Goal: Information Seeking & Learning: Compare options

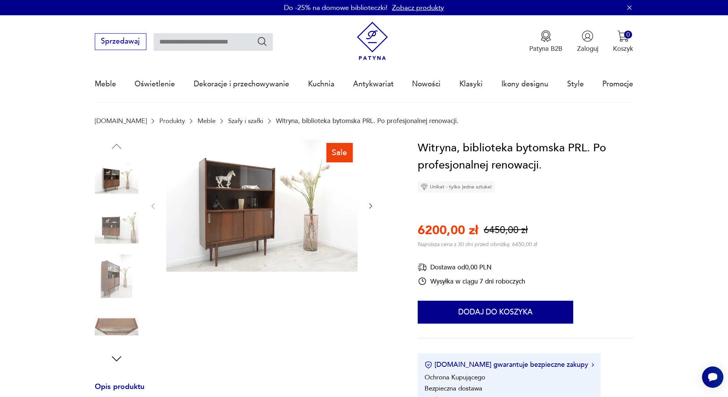
click at [252, 209] on img at bounding box center [261, 205] width 191 height 133
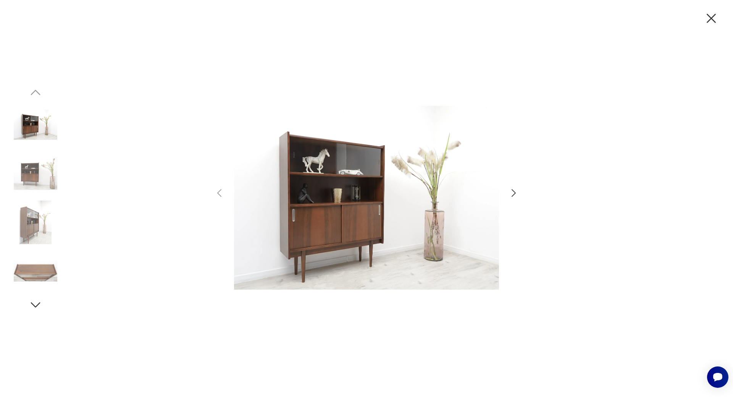
click at [27, 175] on img at bounding box center [36, 174] width 44 height 44
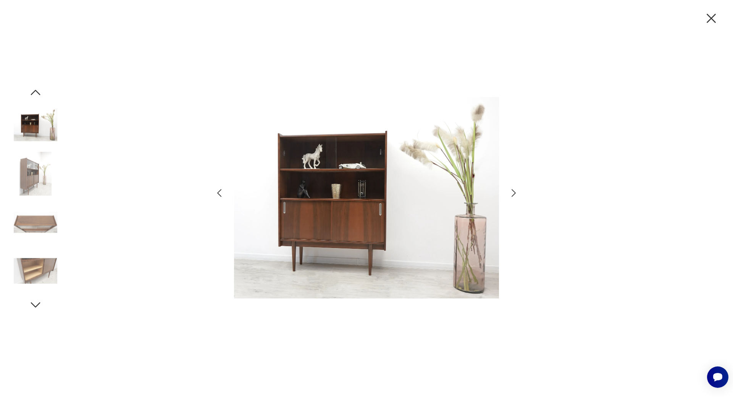
click at [29, 189] on img at bounding box center [36, 174] width 44 height 44
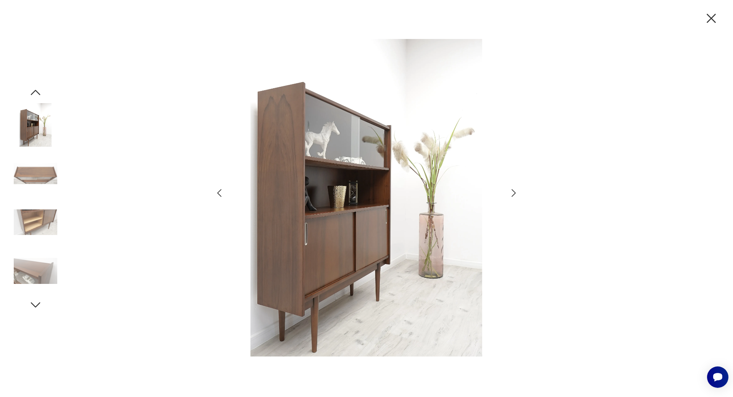
click at [36, 224] on img at bounding box center [36, 223] width 44 height 44
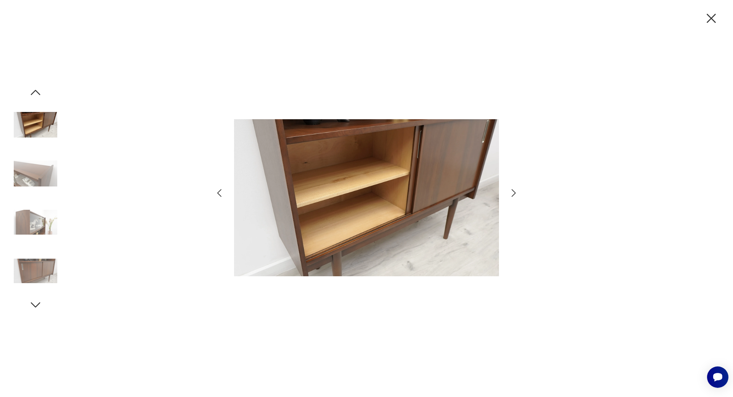
click at [40, 275] on img at bounding box center [36, 271] width 44 height 44
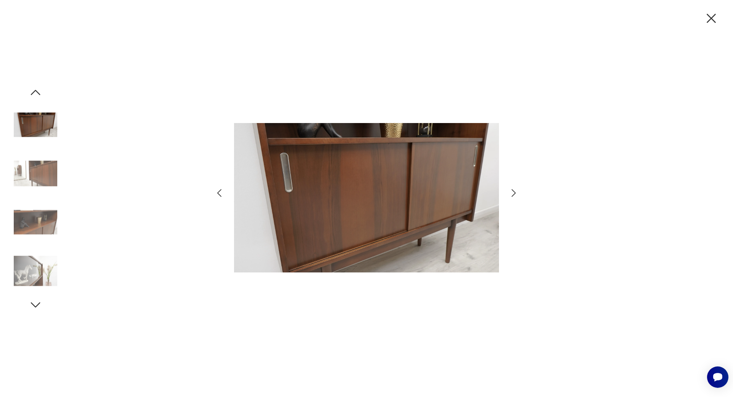
click at [582, 21] on icon "button" at bounding box center [712, 18] width 16 height 16
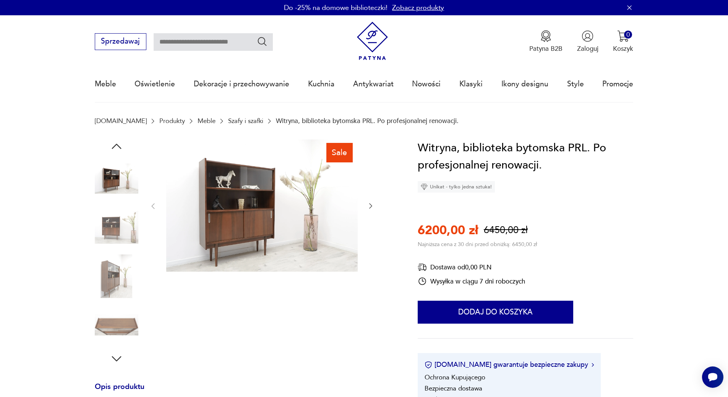
click at [116, 361] on icon "button" at bounding box center [117, 359] width 14 height 14
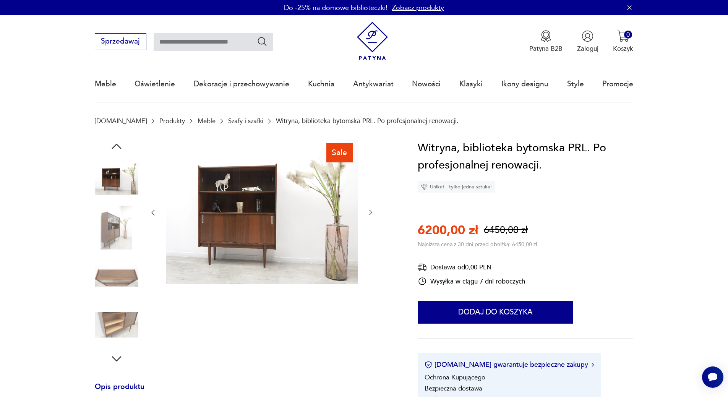
click at [116, 360] on icon "button" at bounding box center [117, 358] width 10 height 5
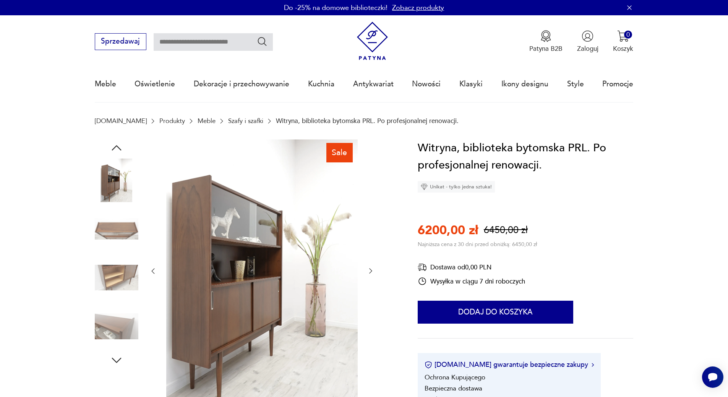
click at [116, 360] on icon "button" at bounding box center [117, 360] width 14 height 14
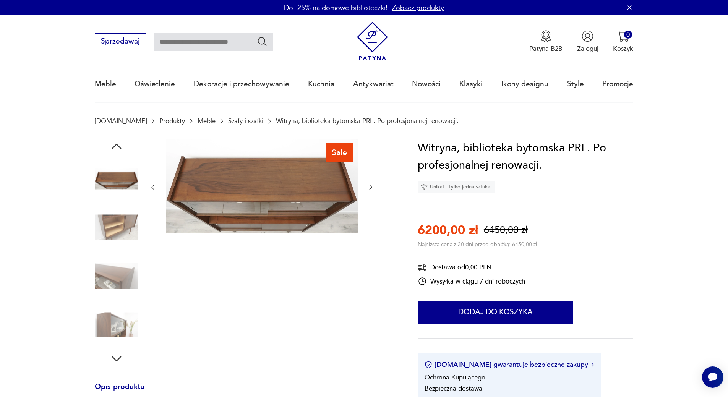
click at [118, 354] on icon "button" at bounding box center [117, 359] width 14 height 14
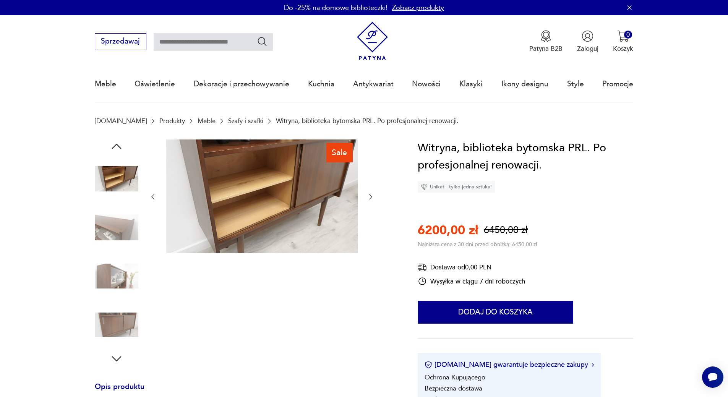
click at [118, 354] on icon "button" at bounding box center [117, 359] width 14 height 14
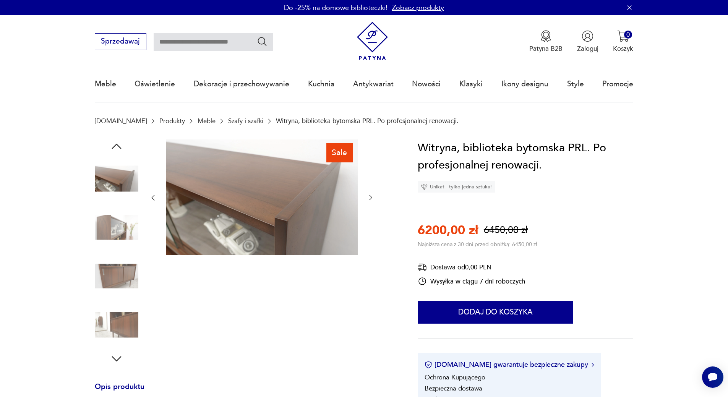
click at [118, 354] on icon "button" at bounding box center [117, 359] width 14 height 14
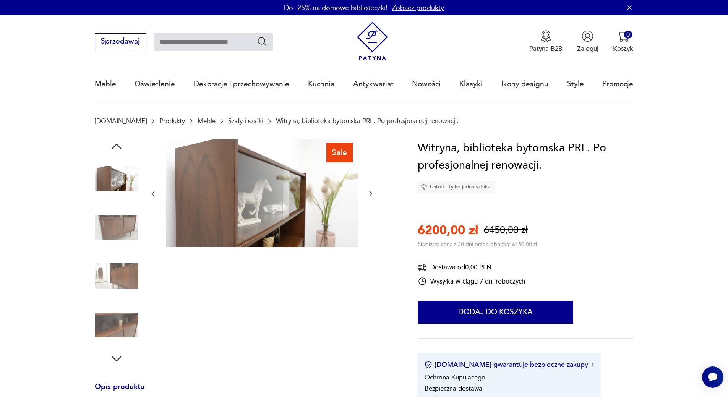
click at [118, 354] on icon "button" at bounding box center [117, 359] width 14 height 14
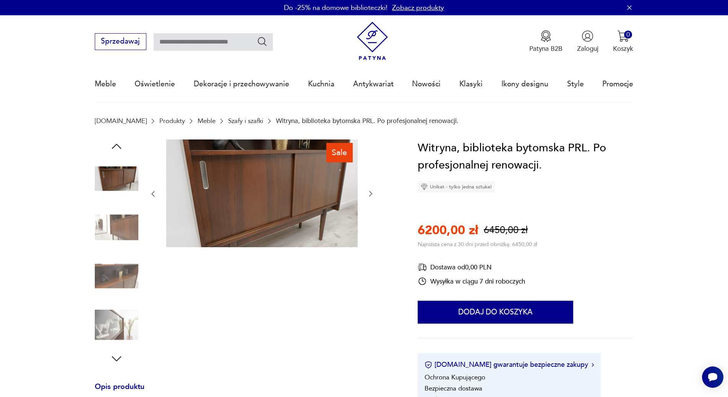
click at [118, 354] on icon "button" at bounding box center [117, 359] width 14 height 14
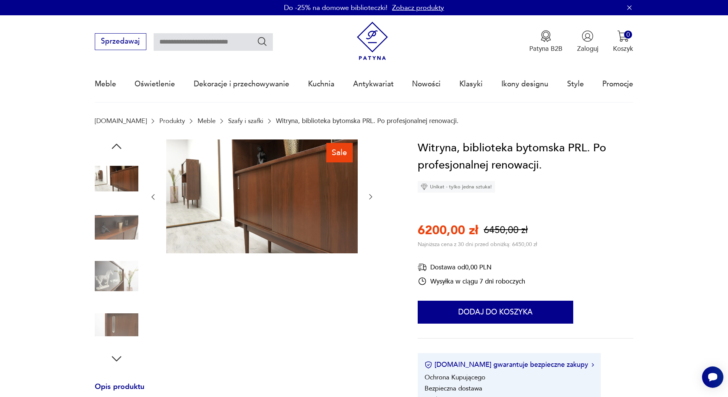
click at [113, 354] on icon "button" at bounding box center [117, 359] width 14 height 14
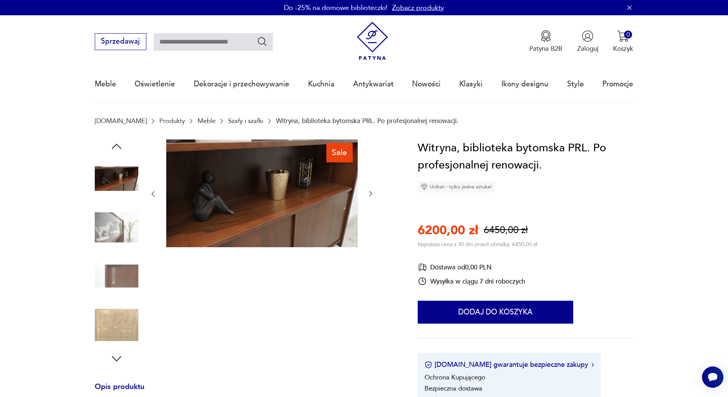
click at [115, 360] on icon "button" at bounding box center [117, 358] width 10 height 5
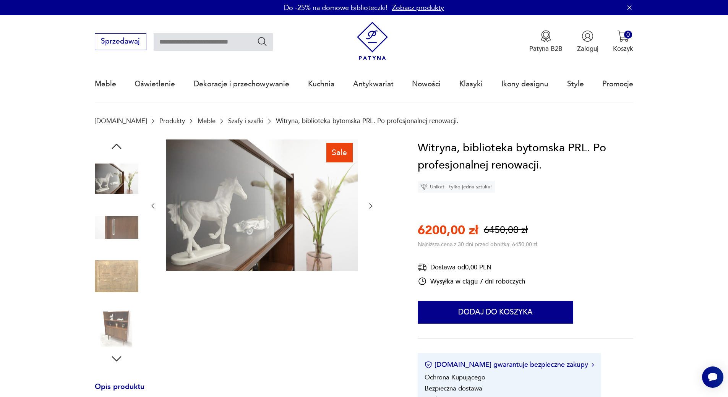
click at [124, 275] on img at bounding box center [117, 276] width 44 height 44
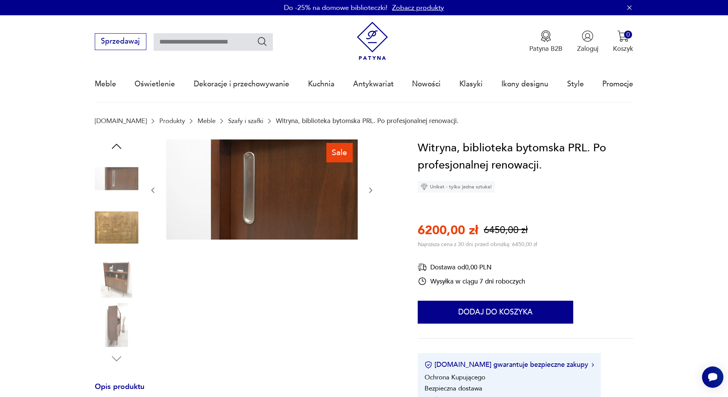
click at [118, 218] on img at bounding box center [117, 227] width 44 height 44
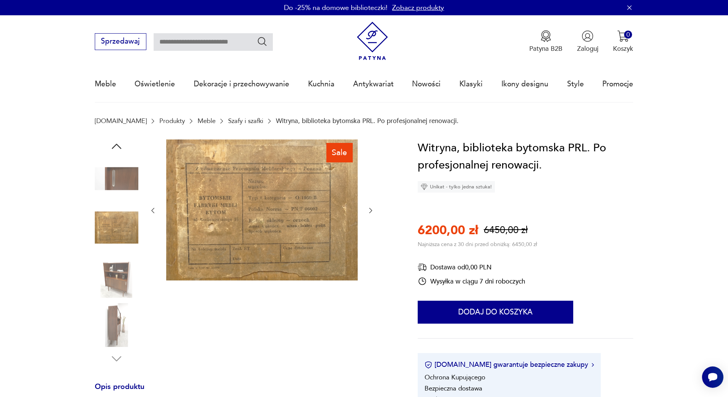
click at [121, 277] on img at bounding box center [117, 276] width 44 height 44
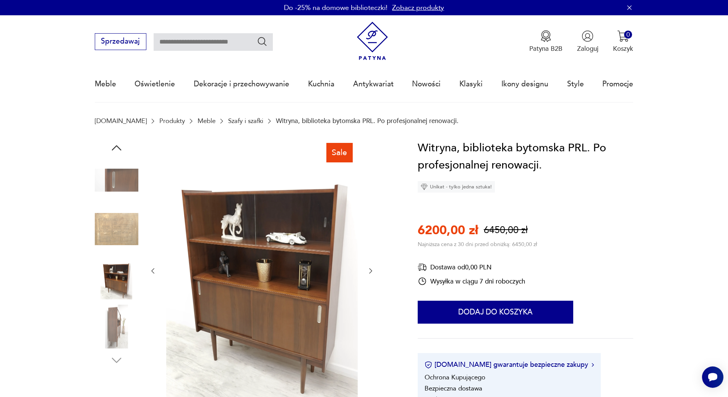
click at [228, 122] on link "Szafy i szafki" at bounding box center [245, 120] width 35 height 7
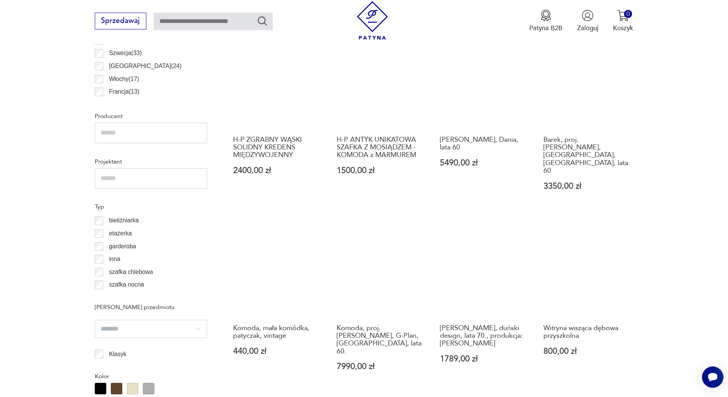
scroll to position [598, 0]
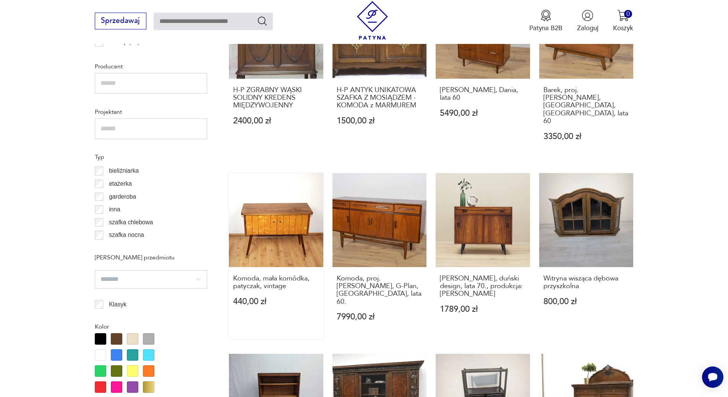
click at [285, 203] on link "Komoda, mała komódka, patyczak, vintage 440,00 zł" at bounding box center [276, 256] width 94 height 166
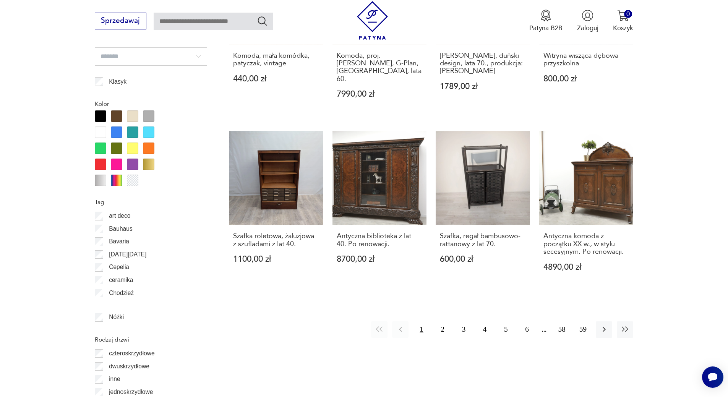
scroll to position [834, 0]
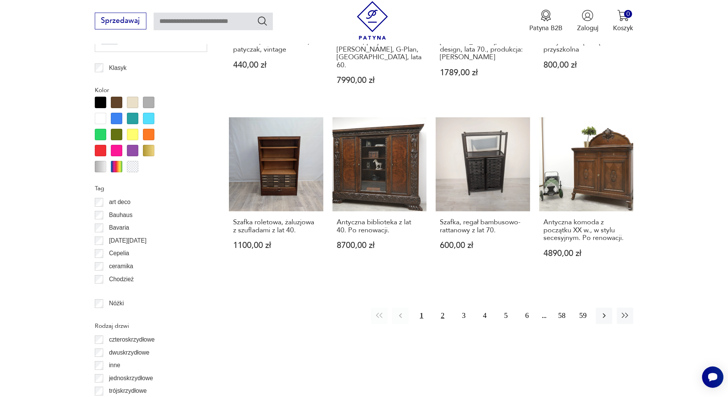
click at [444, 307] on button "2" at bounding box center [442, 315] width 16 height 16
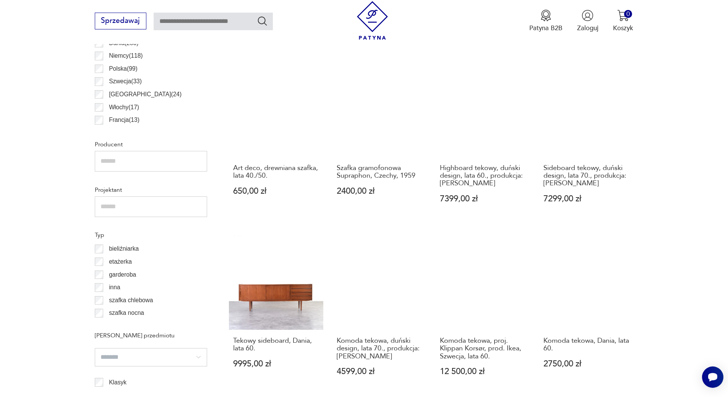
scroll to position [526, 0]
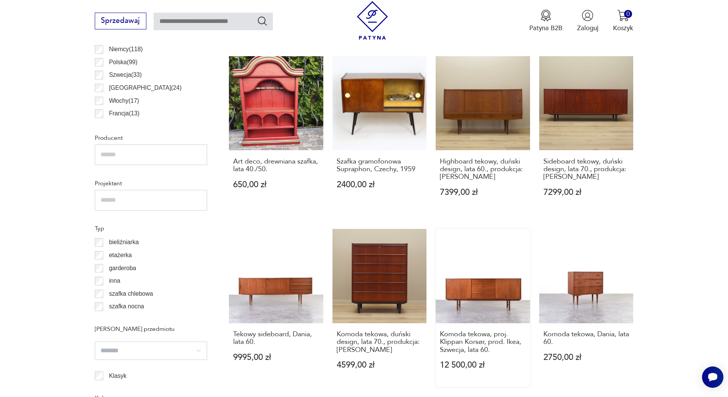
click at [480, 280] on link "Komoda tekowa, proj. Klippan Korsør, prod. Ikea, Szwecja, lata 60. 12 500,00 zł" at bounding box center [482, 308] width 94 height 158
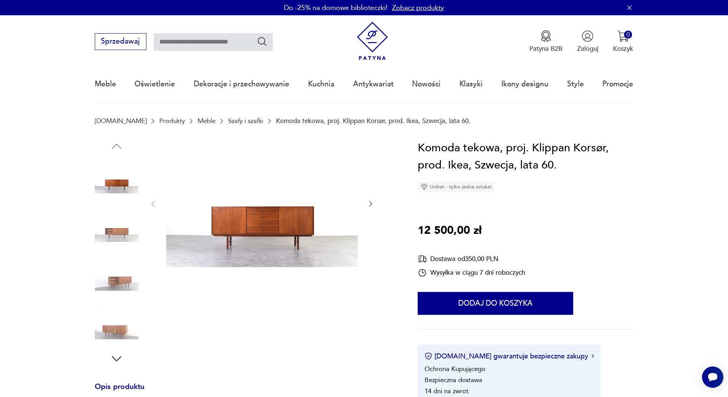
click at [273, 227] on img at bounding box center [261, 203] width 191 height 128
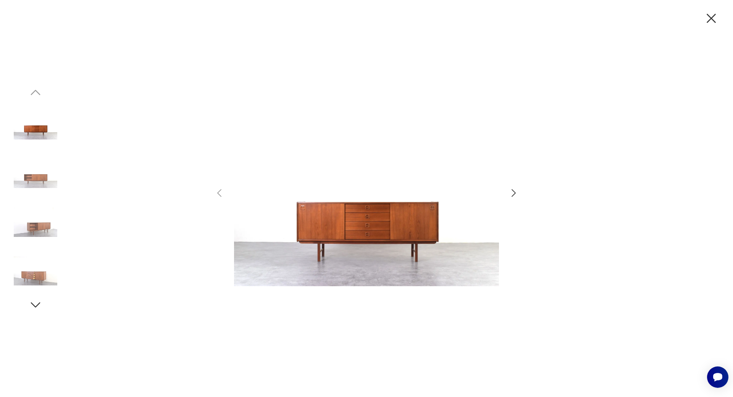
click at [582, 15] on icon "button" at bounding box center [712, 18] width 16 height 16
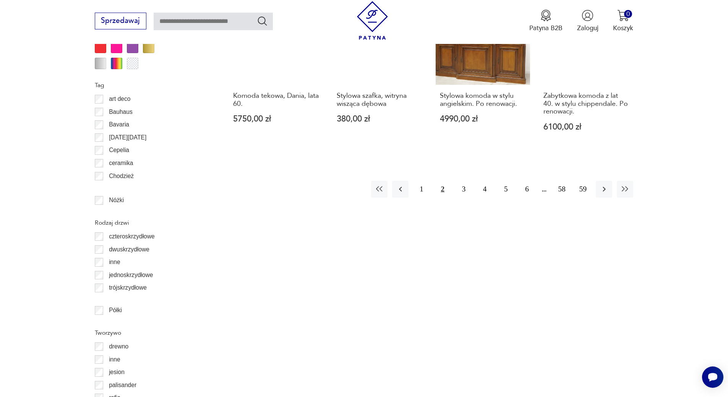
scroll to position [946, 0]
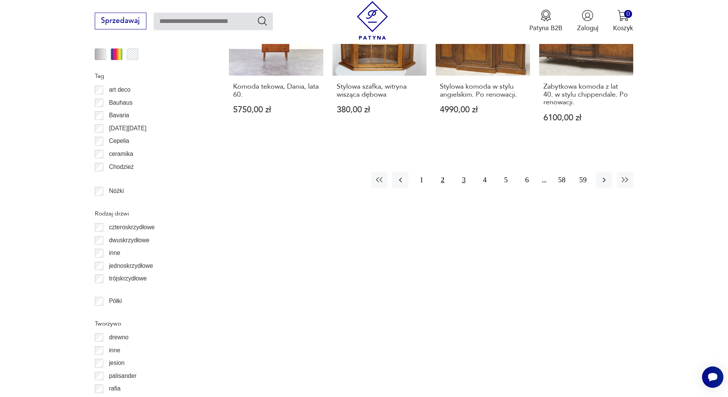
click at [466, 171] on button "3" at bounding box center [463, 179] width 16 height 16
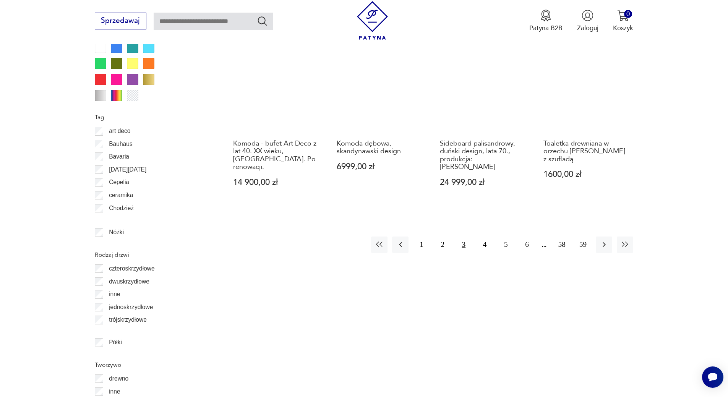
scroll to position [908, 0]
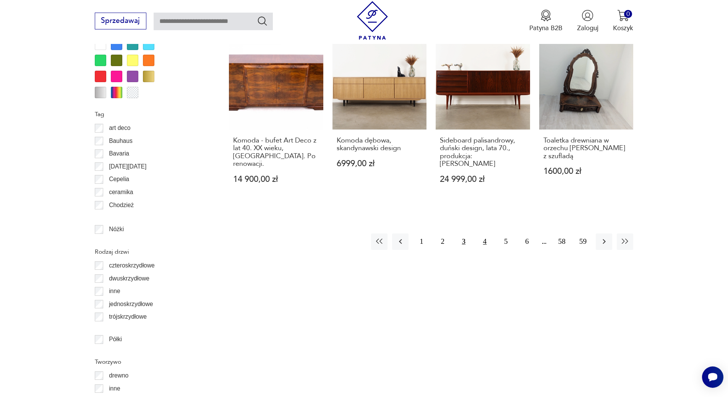
click at [486, 233] on button "4" at bounding box center [484, 241] width 16 height 16
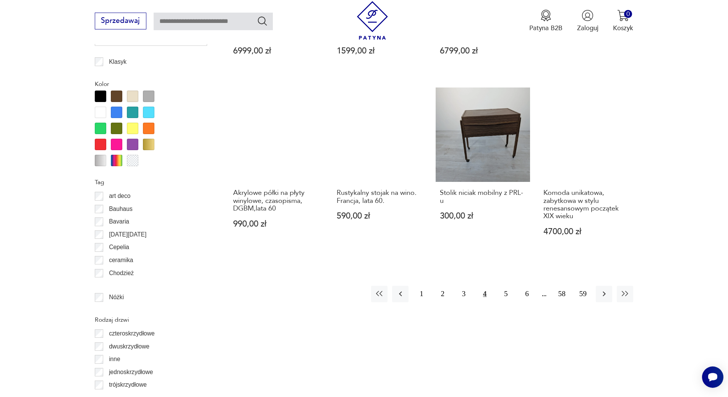
scroll to position [870, 0]
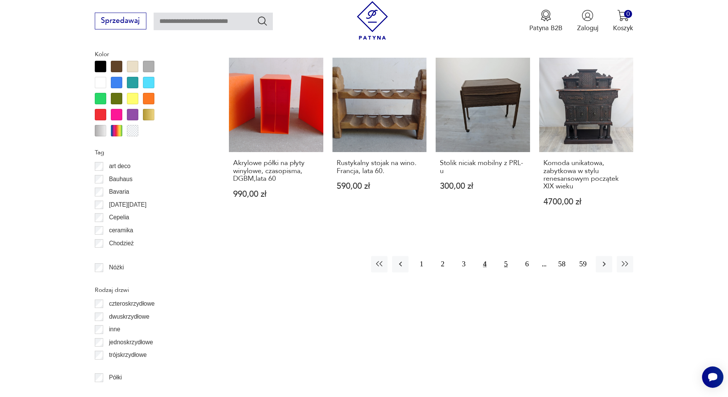
click at [505, 266] on button "5" at bounding box center [505, 264] width 16 height 16
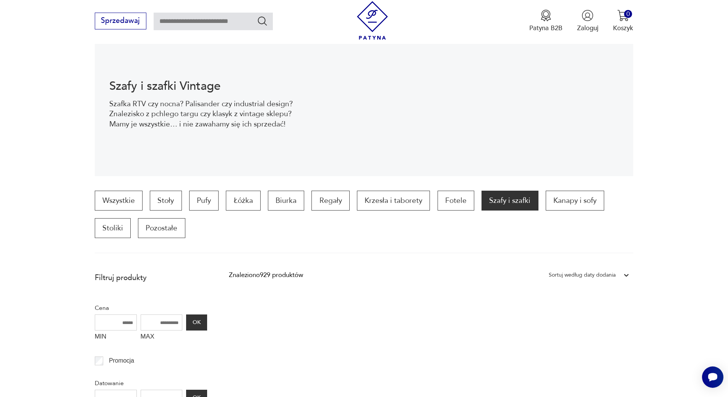
scroll to position [106, 0]
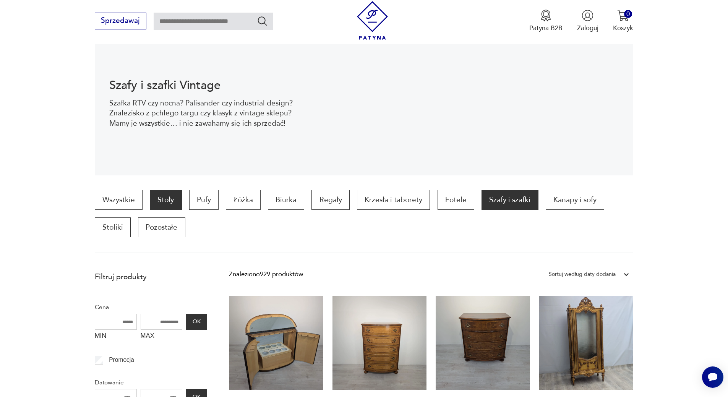
click at [159, 203] on p "Stoły" at bounding box center [166, 200] width 32 height 20
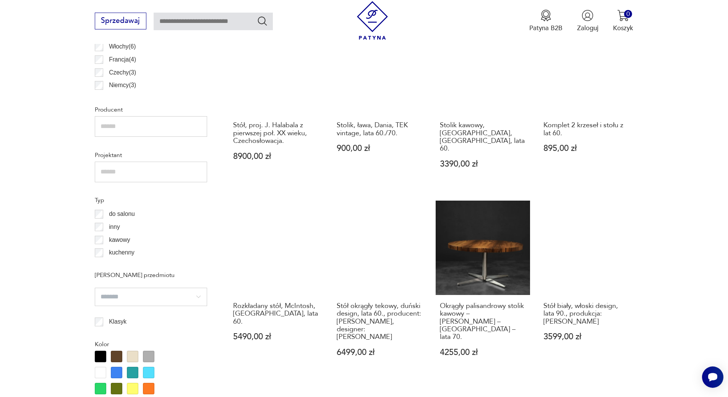
scroll to position [603, 0]
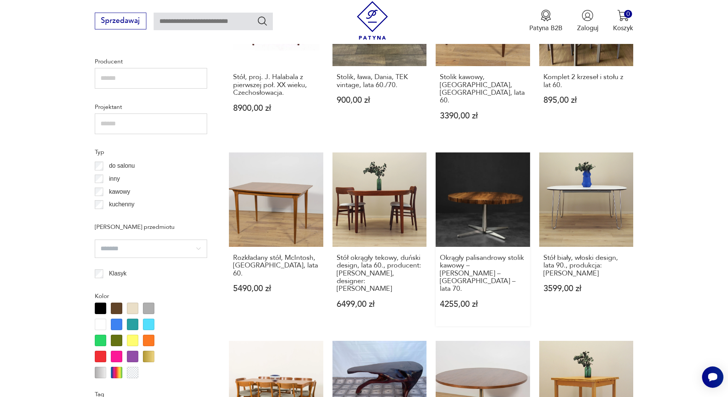
click at [478, 199] on link "Okrągły palisandrowy stolik kawowy – [PERSON_NAME] – [GEOGRAPHIC_DATA] – lata 7…" at bounding box center [482, 239] width 94 height 174
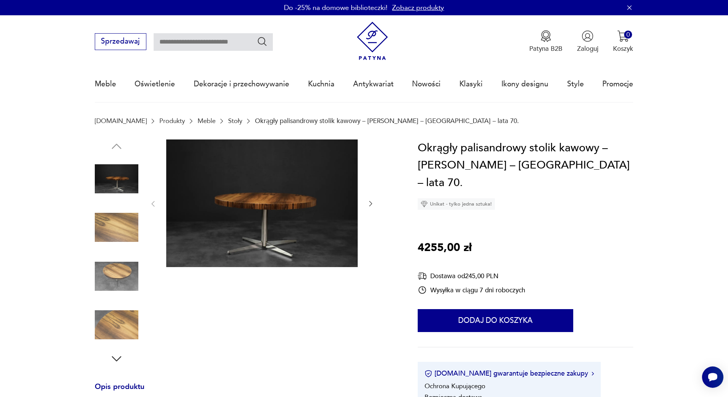
click at [264, 207] on img at bounding box center [261, 203] width 191 height 128
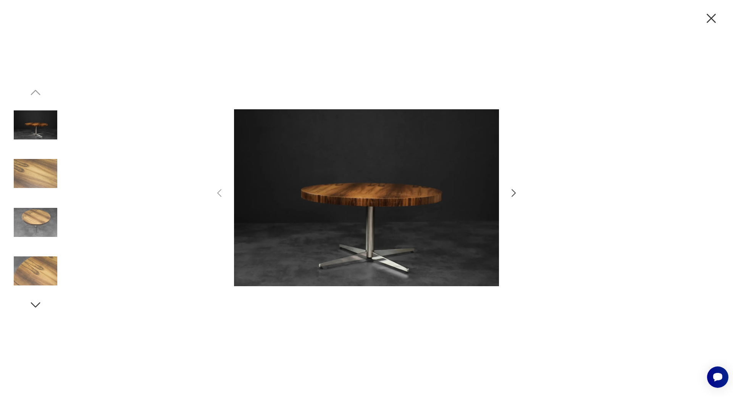
click at [582, 22] on icon "button" at bounding box center [712, 18] width 16 height 16
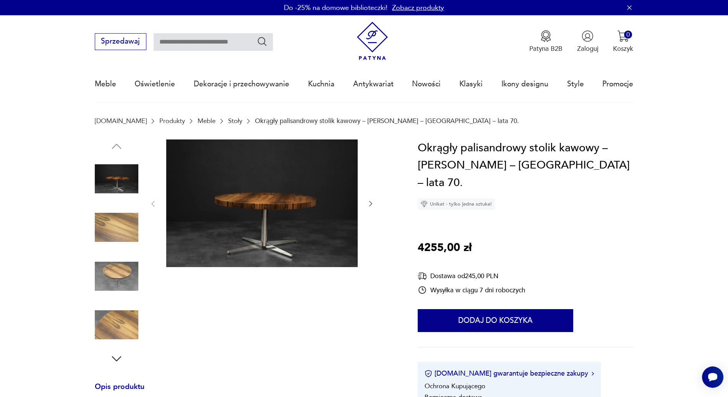
click at [119, 270] on img at bounding box center [117, 276] width 44 height 44
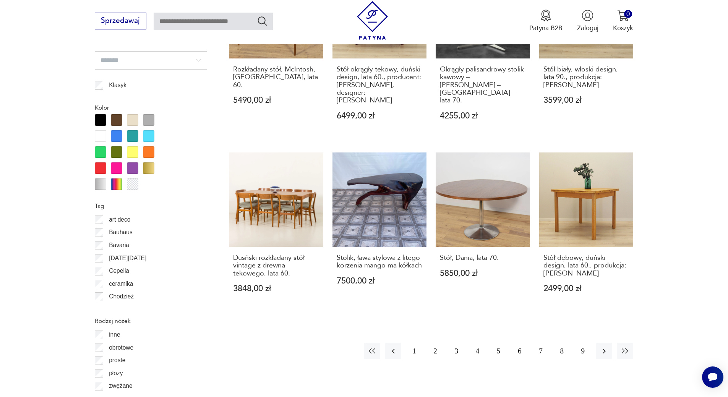
scroll to position [908, 0]
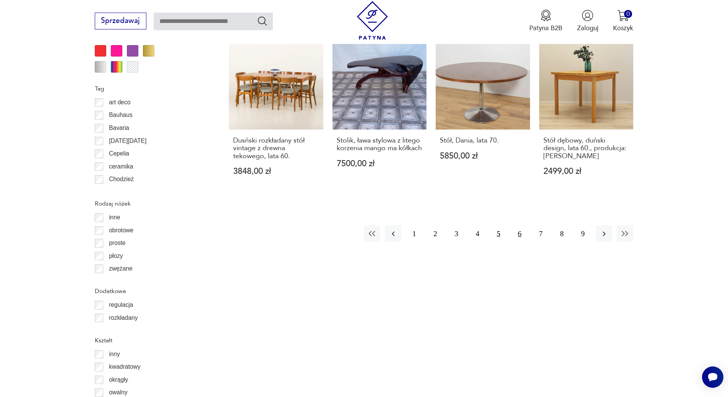
click at [520, 225] on button "6" at bounding box center [519, 233] width 16 height 16
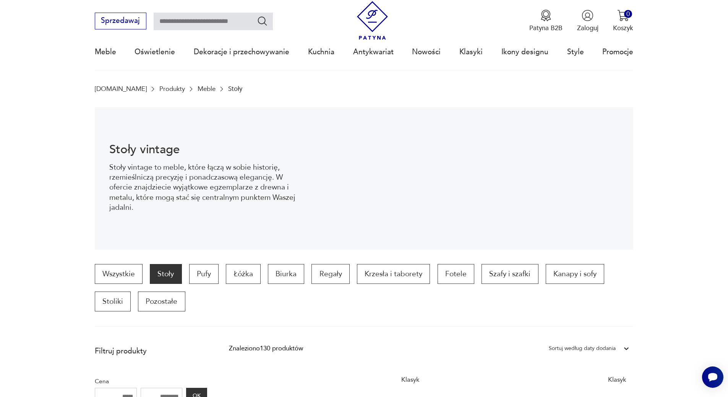
scroll to position [76, 0]
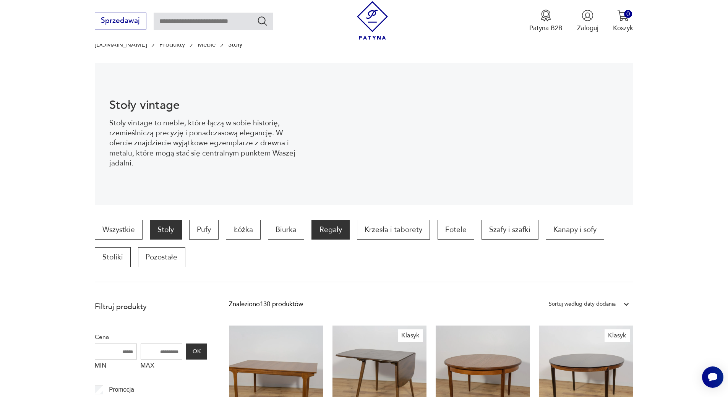
click at [317, 228] on p "Regały" at bounding box center [330, 230] width 38 height 20
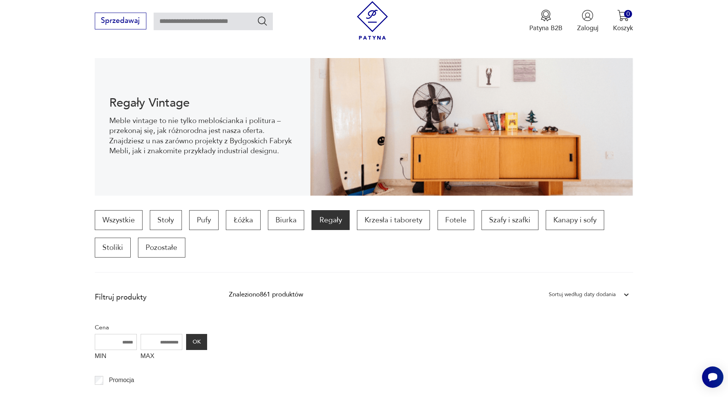
scroll to position [63, 0]
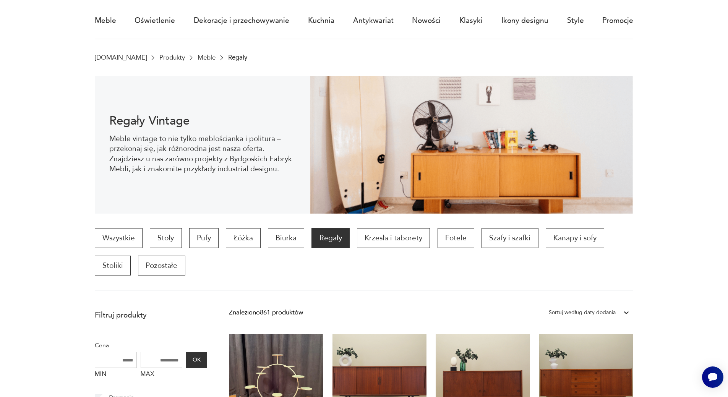
click at [333, 239] on p "Regały" at bounding box center [330, 238] width 38 height 20
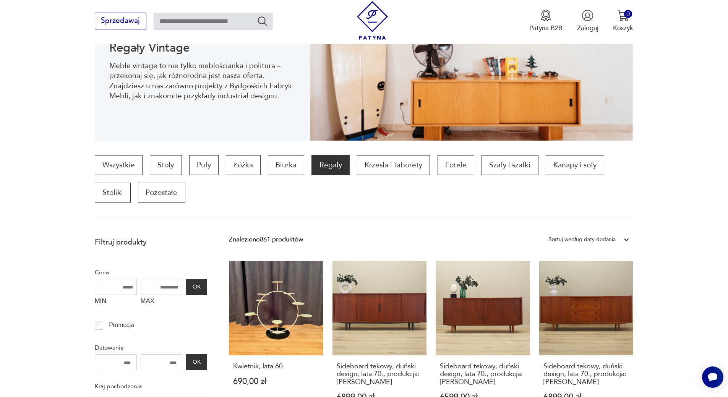
scroll to position [25, 0]
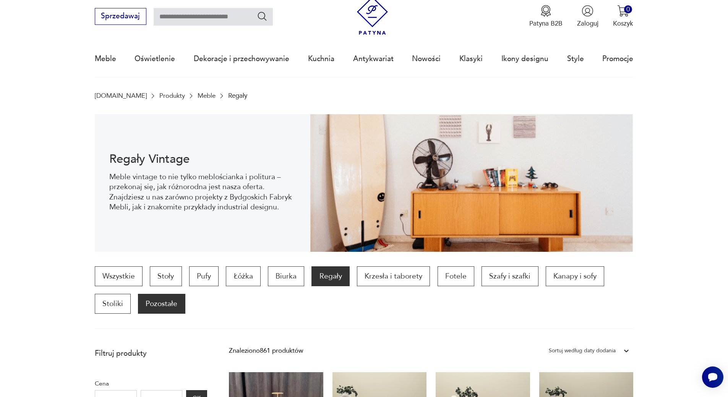
click at [168, 305] on p "Pozostałe" at bounding box center [161, 304] width 47 height 20
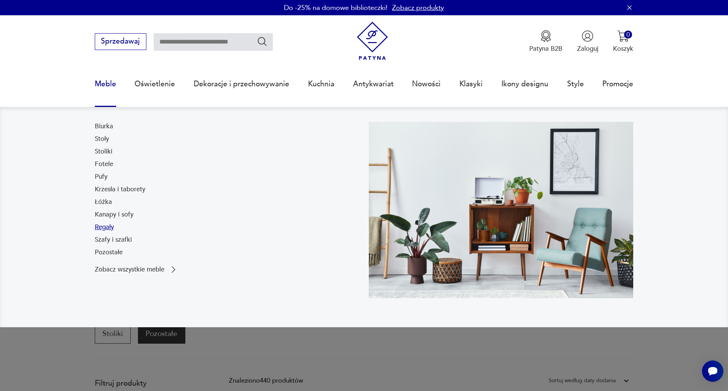
click at [101, 229] on link "Regały" at bounding box center [104, 227] width 19 height 9
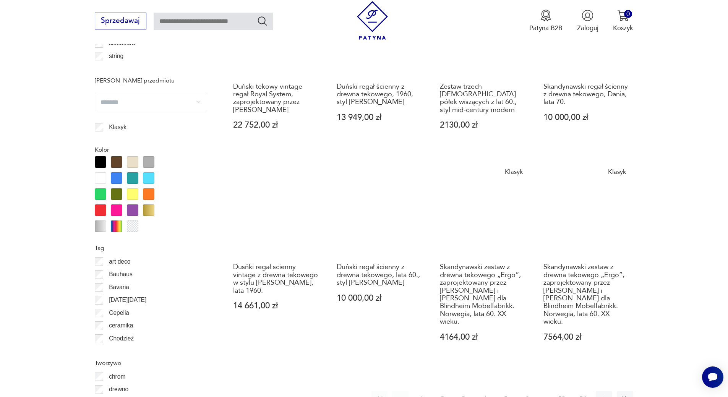
scroll to position [917, 0]
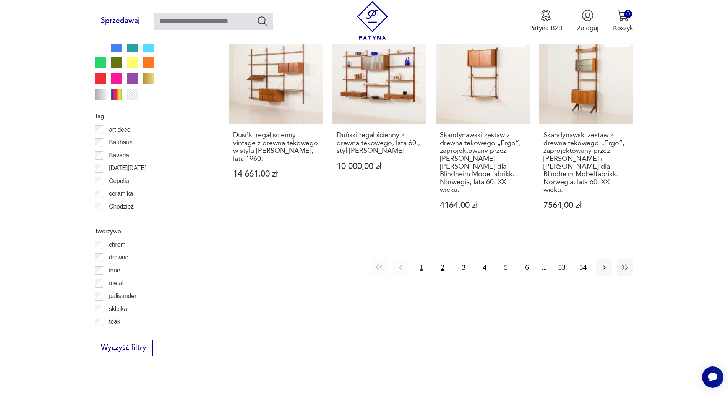
click at [443, 259] on button "2" at bounding box center [442, 267] width 16 height 16
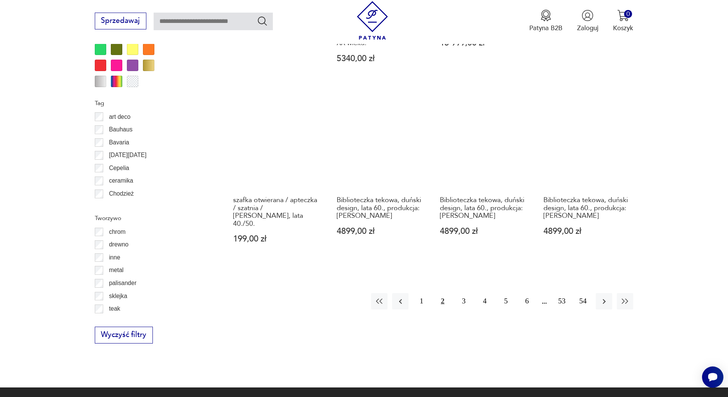
scroll to position [980, 0]
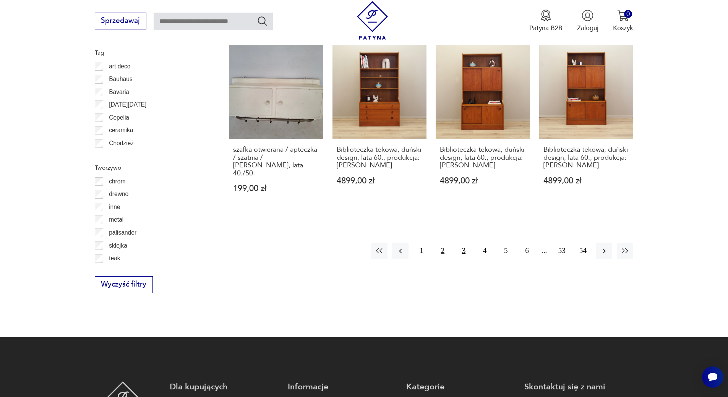
click at [463, 243] on button "3" at bounding box center [463, 251] width 16 height 16
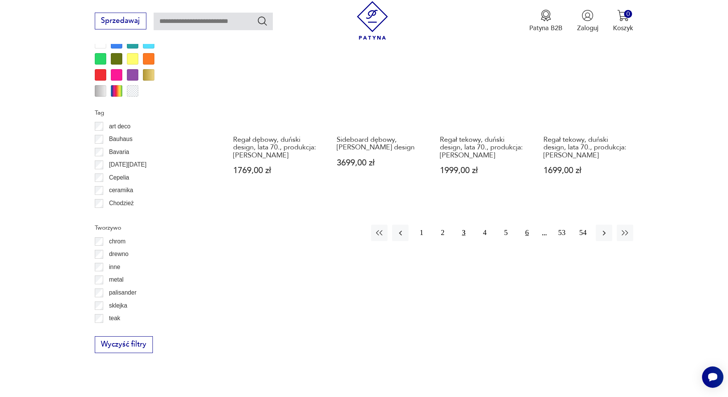
scroll to position [904, 0]
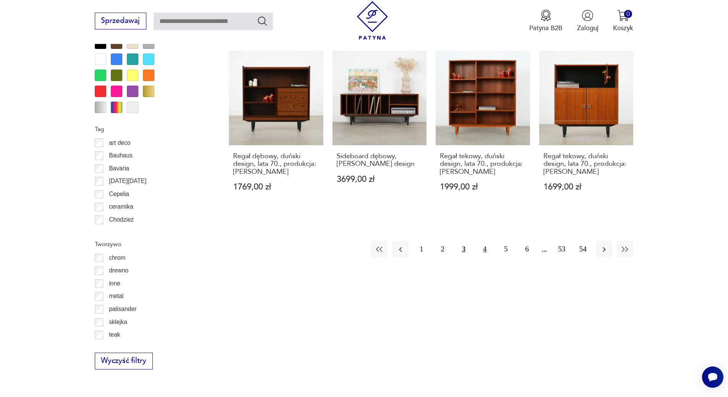
click at [486, 249] on button "4" at bounding box center [484, 249] width 16 height 16
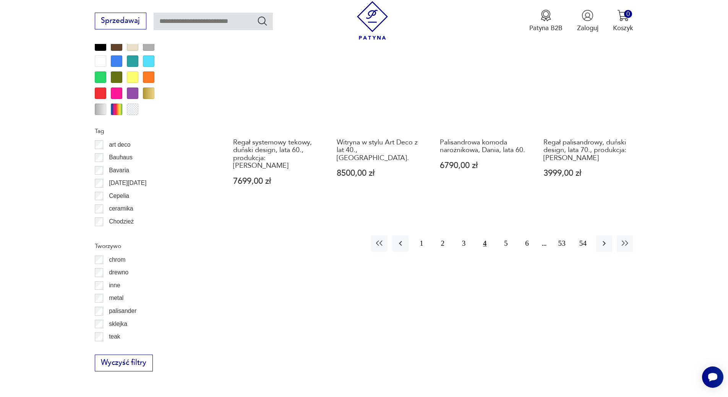
scroll to position [904, 0]
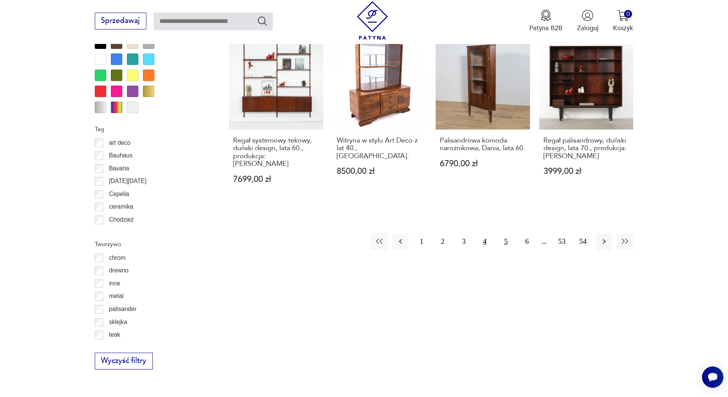
click at [506, 235] on button "5" at bounding box center [505, 241] width 16 height 16
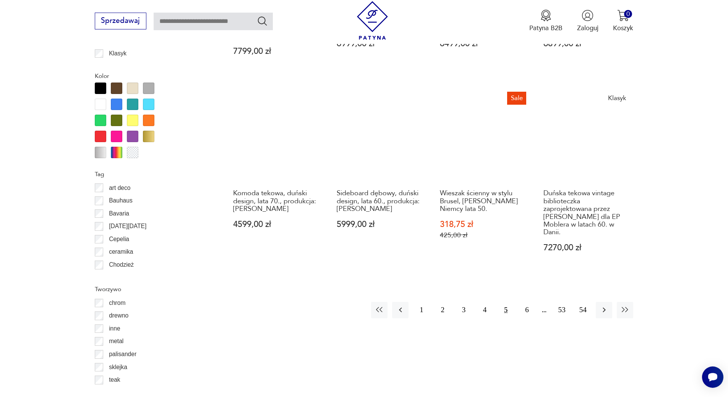
scroll to position [865, 0]
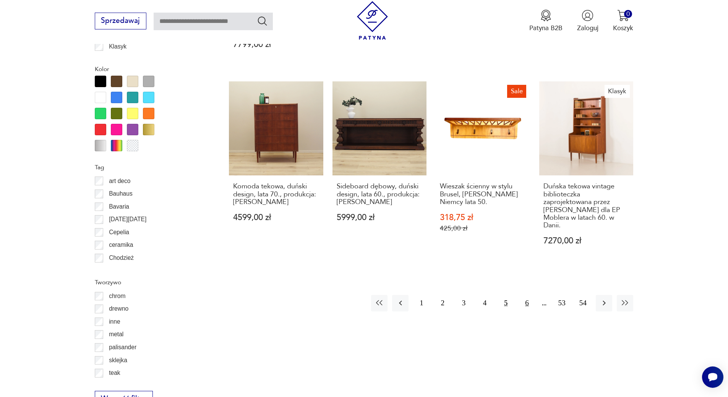
click at [526, 295] on button "6" at bounding box center [526, 303] width 16 height 16
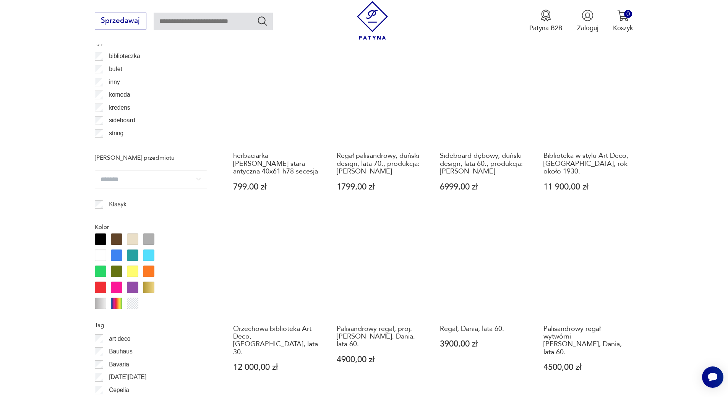
scroll to position [865, 0]
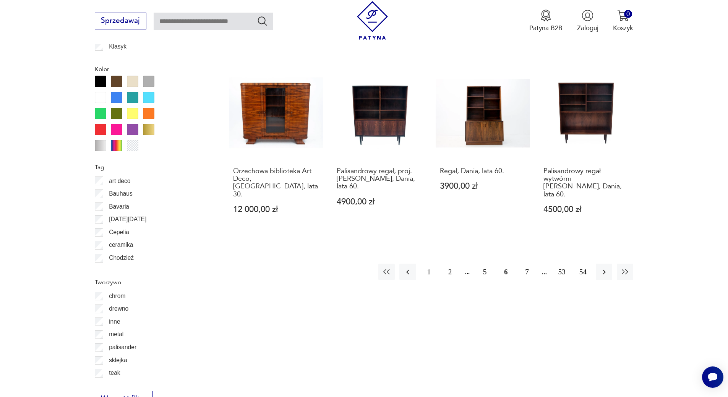
click at [527, 264] on button "7" at bounding box center [526, 272] width 16 height 16
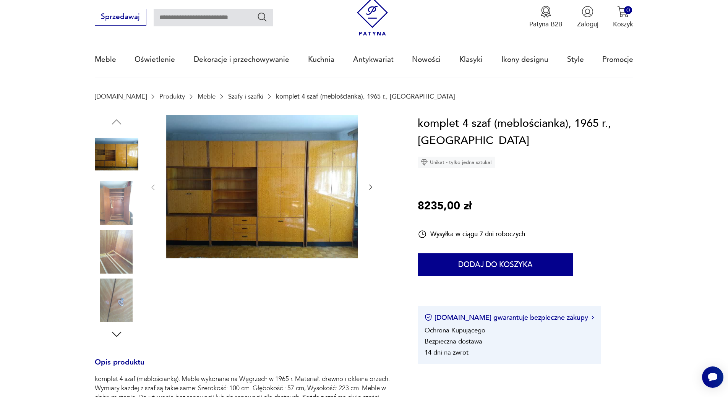
scroll to position [38, 0]
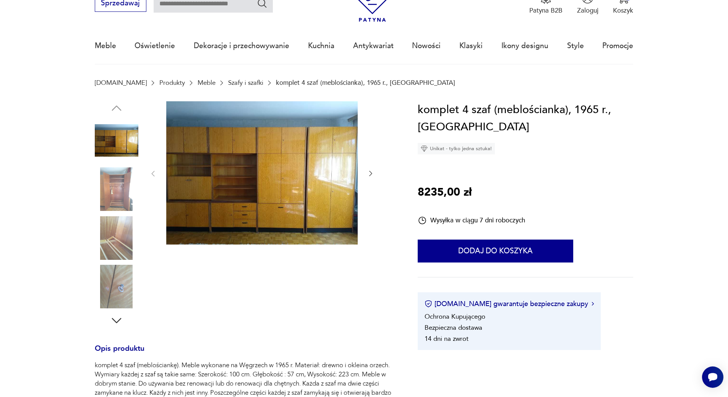
click at [273, 178] on img at bounding box center [261, 173] width 191 height 144
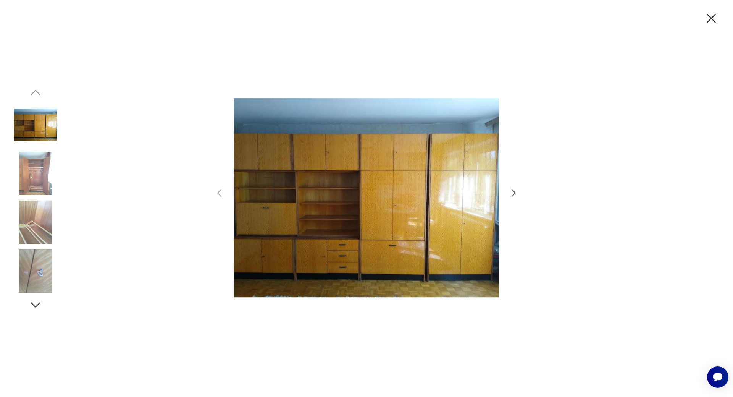
click at [711, 15] on icon "button" at bounding box center [712, 18] width 16 height 16
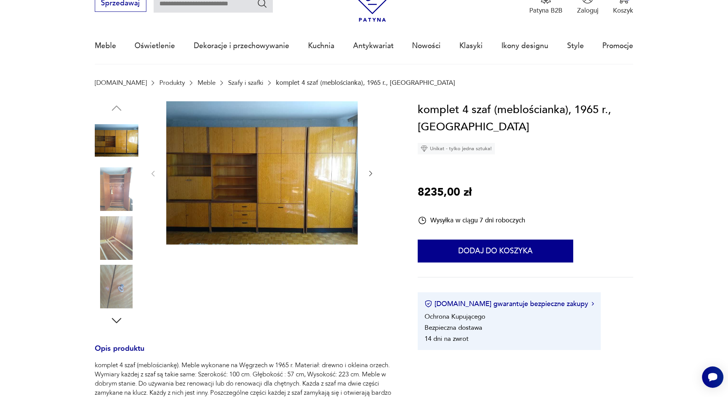
click at [115, 199] on img at bounding box center [117, 189] width 44 height 44
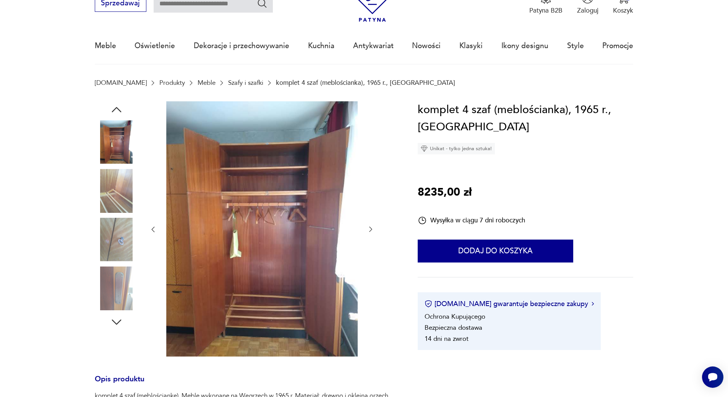
click at [122, 232] on img at bounding box center [117, 240] width 44 height 44
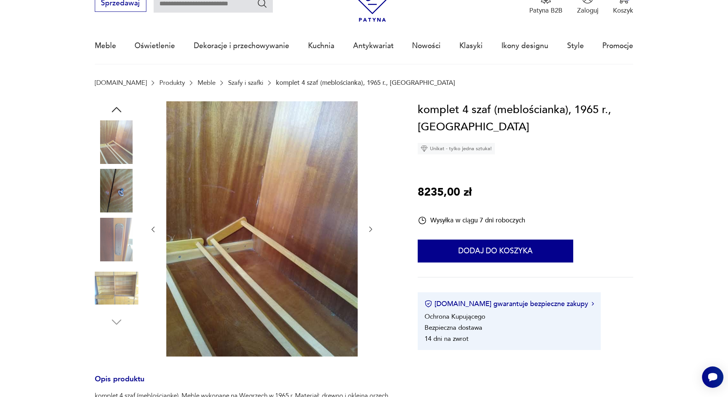
click at [107, 293] on img at bounding box center [117, 288] width 44 height 44
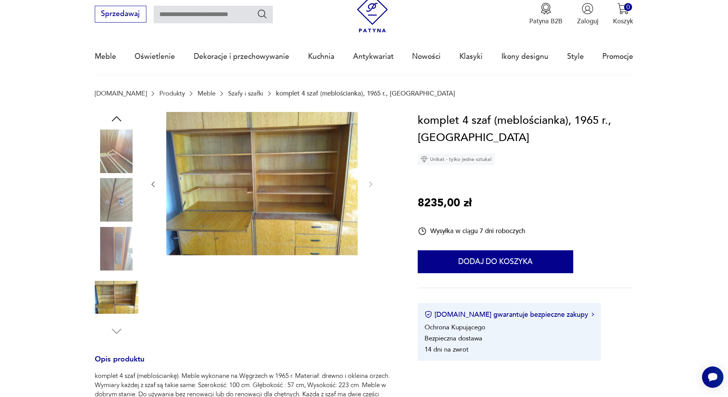
scroll to position [0, 0]
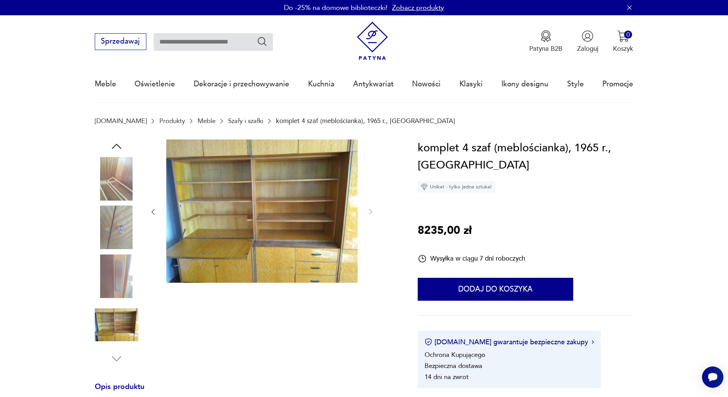
click at [228, 121] on link "Szafy i szafki" at bounding box center [245, 120] width 35 height 7
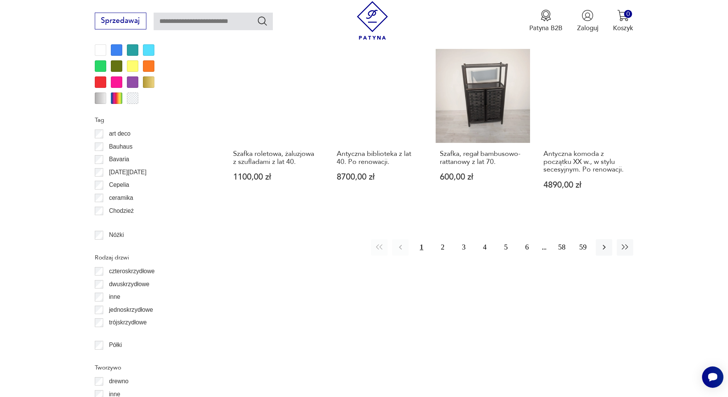
scroll to position [903, 0]
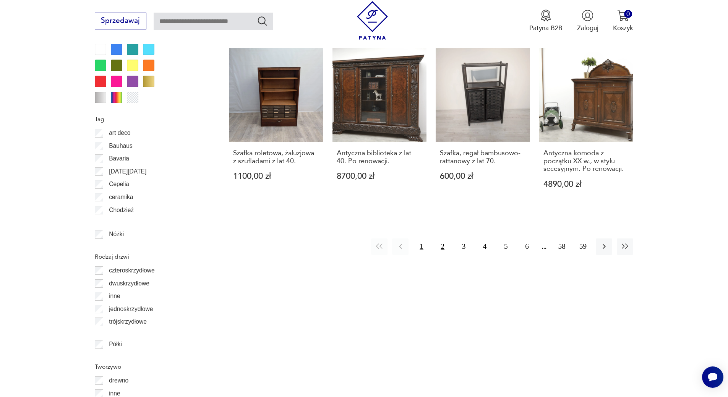
click at [443, 238] on button "2" at bounding box center [442, 246] width 16 height 16
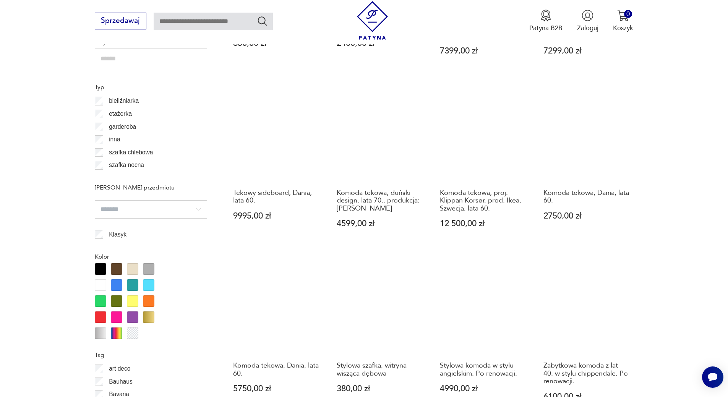
scroll to position [832, 0]
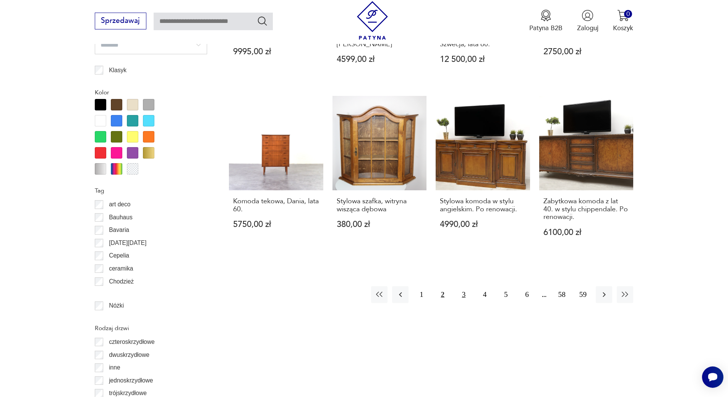
click at [464, 288] on button "3" at bounding box center [463, 294] width 16 height 16
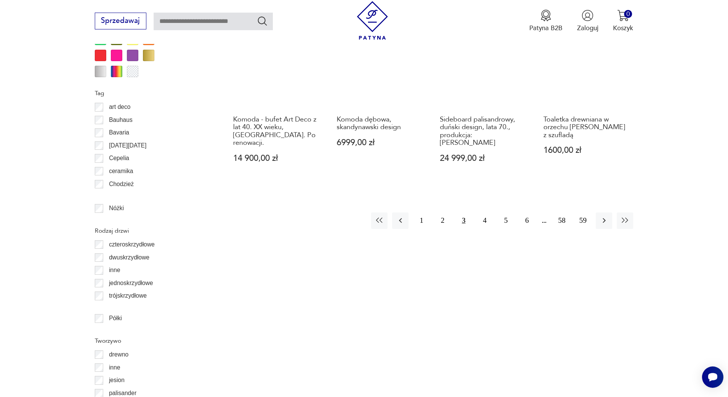
scroll to position [946, 0]
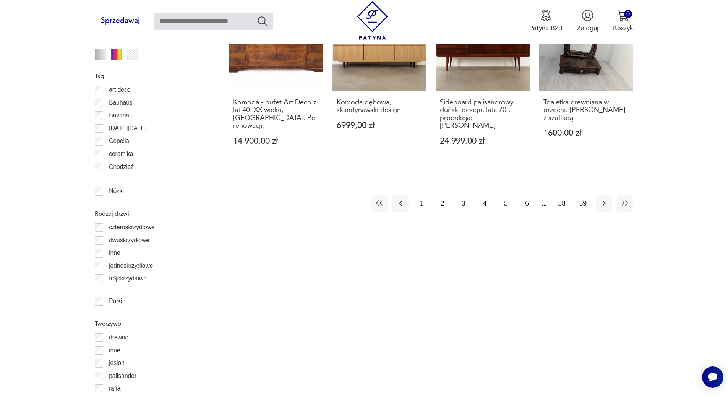
click at [486, 195] on button "4" at bounding box center [484, 203] width 16 height 16
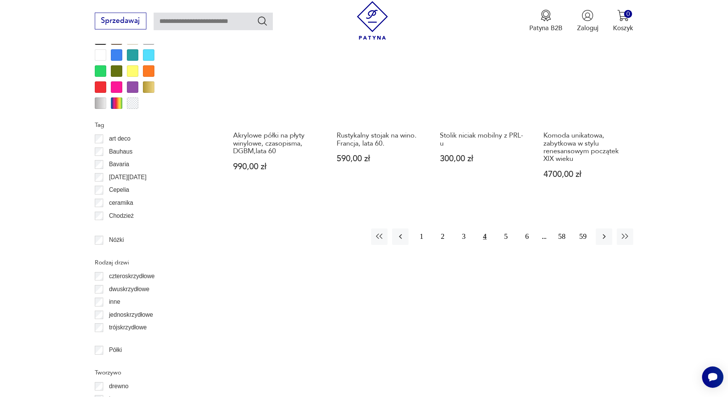
scroll to position [908, 0]
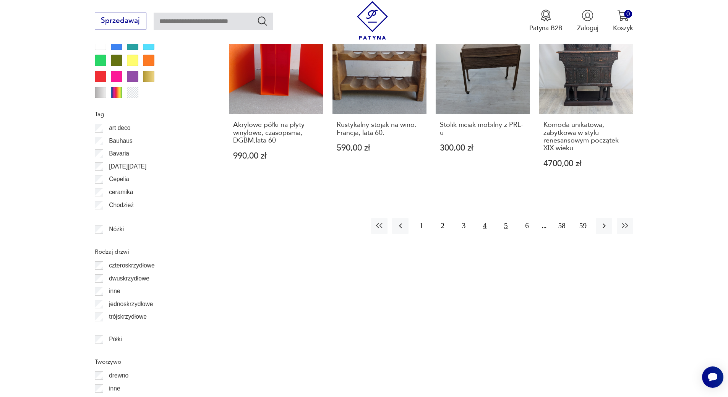
click at [506, 226] on button "5" at bounding box center [505, 226] width 16 height 16
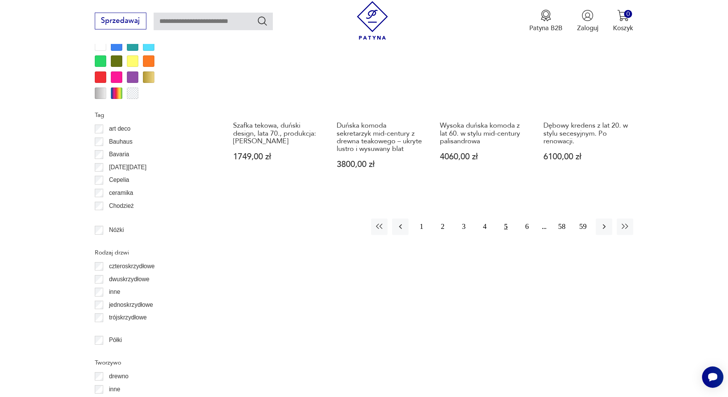
scroll to position [908, 0]
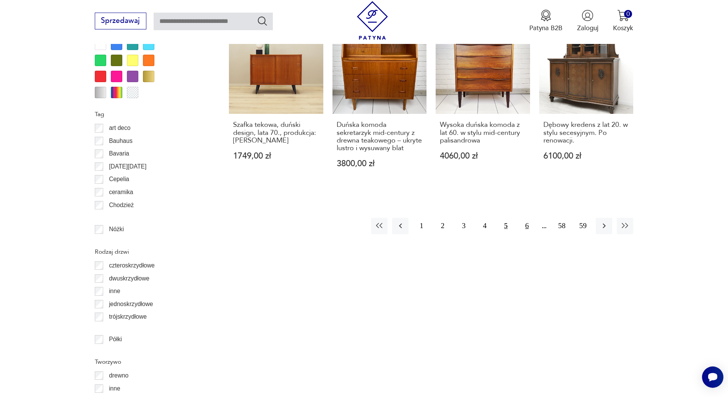
click at [525, 218] on button "6" at bounding box center [526, 226] width 16 height 16
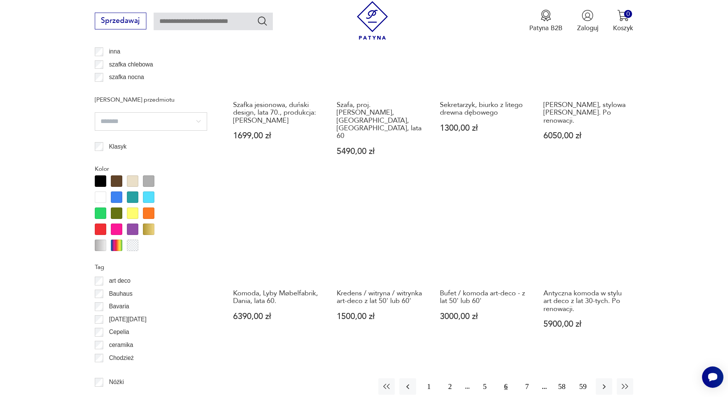
scroll to position [908, 0]
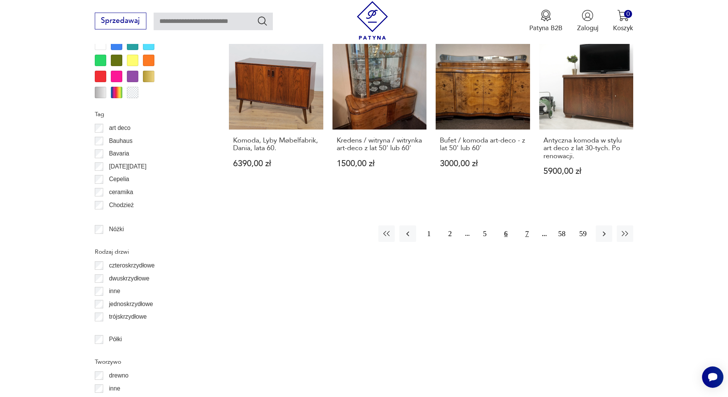
click at [526, 225] on button "7" at bounding box center [526, 233] width 16 height 16
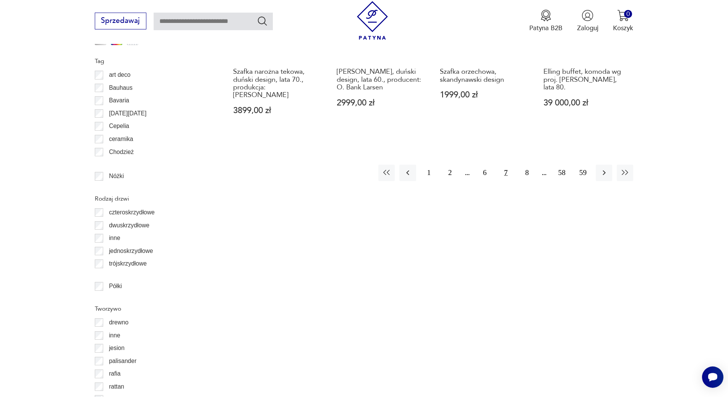
scroll to position [985, 0]
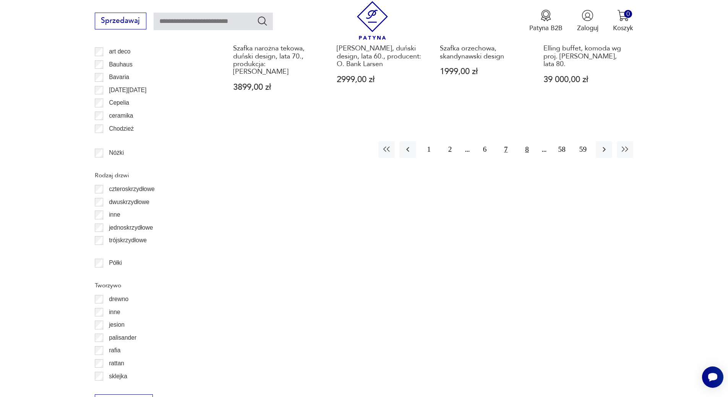
click at [526, 144] on button "8" at bounding box center [526, 149] width 16 height 16
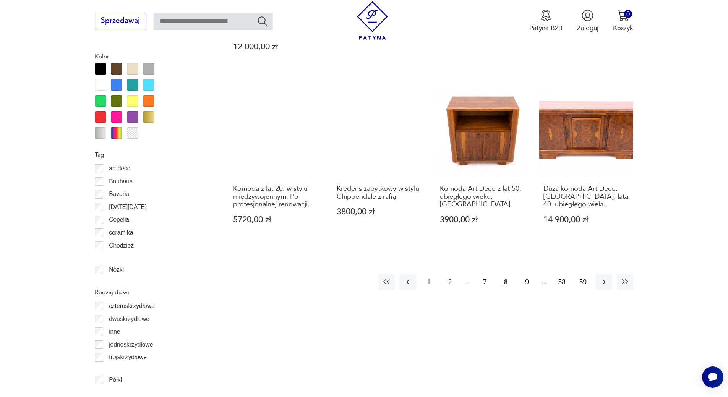
scroll to position [870, 0]
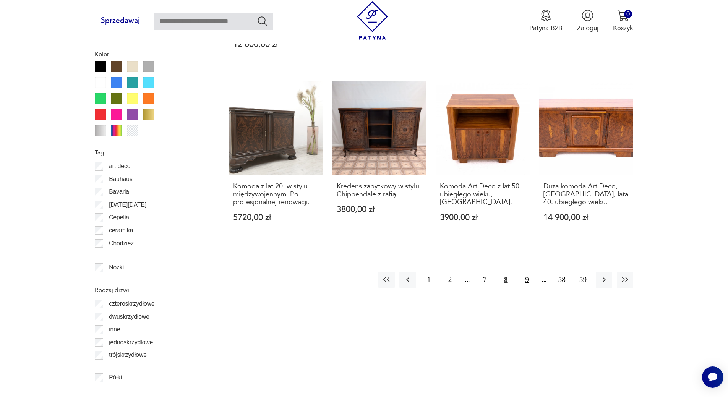
click at [525, 272] on button "9" at bounding box center [526, 280] width 16 height 16
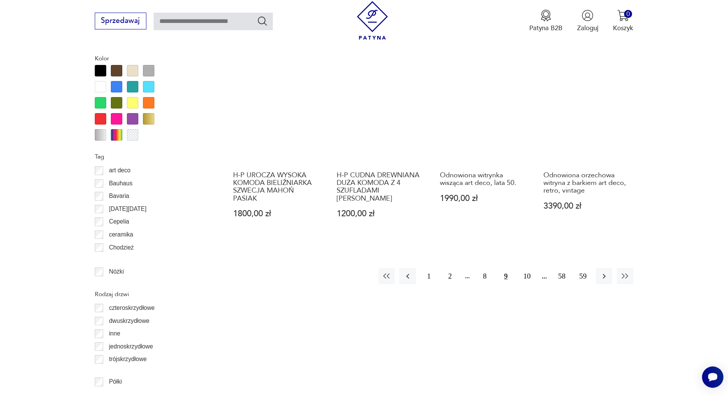
scroll to position [870, 0]
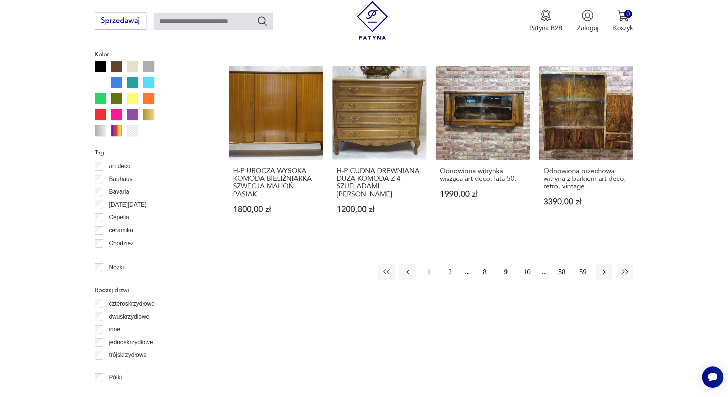
click at [527, 272] on button "10" at bounding box center [526, 272] width 16 height 16
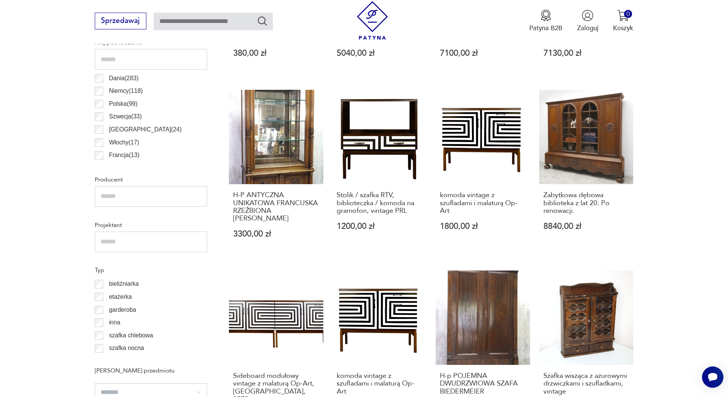
scroll to position [488, 0]
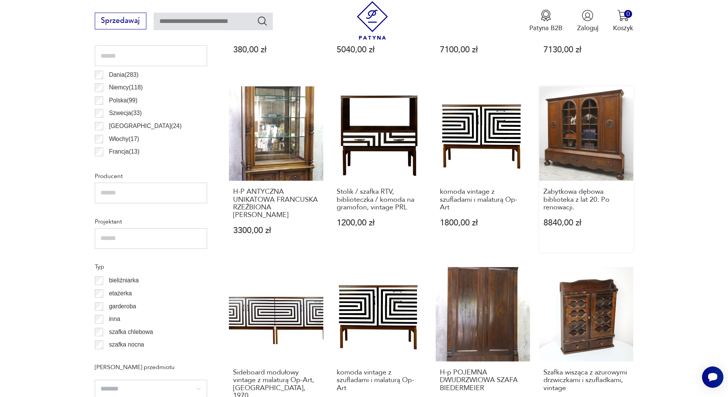
click at [584, 128] on link "Zabytkowa dębowa biblioteka z lat 20. Po renowacji. 8840,00 zł" at bounding box center [586, 169] width 94 height 166
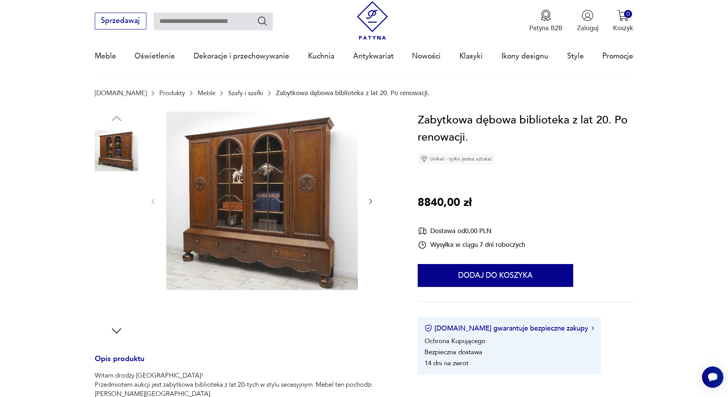
scroll to position [76, 0]
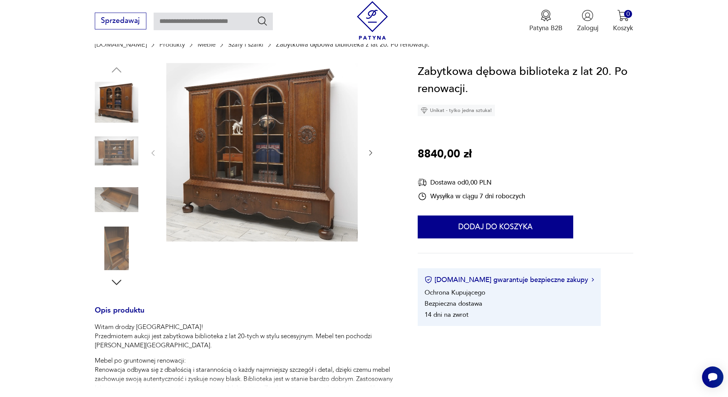
click at [257, 146] on img at bounding box center [261, 152] width 191 height 179
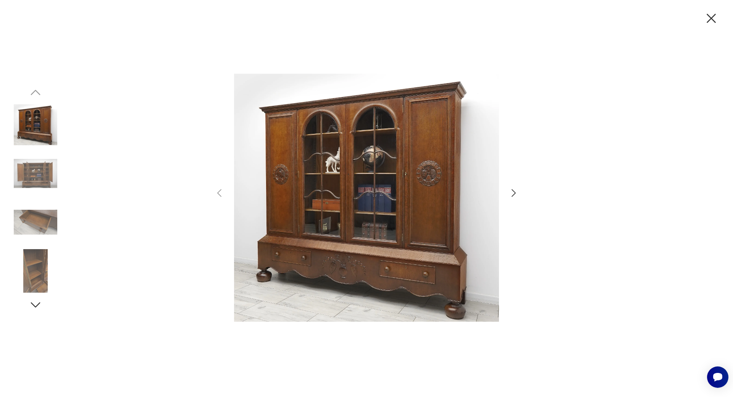
click at [513, 192] on icon "button" at bounding box center [513, 193] width 11 height 11
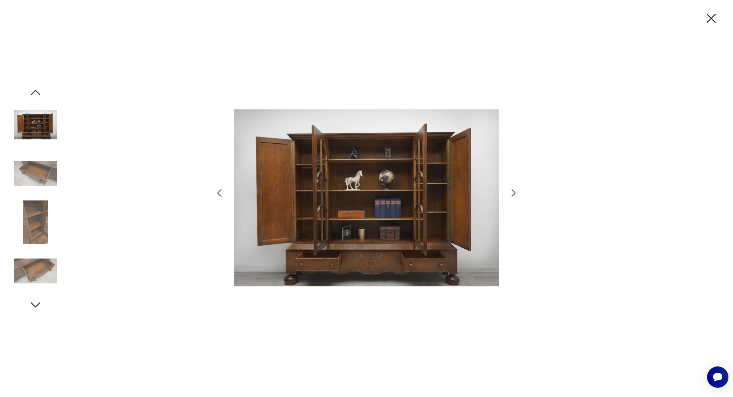
click at [514, 194] on icon "button" at bounding box center [514, 193] width 4 height 8
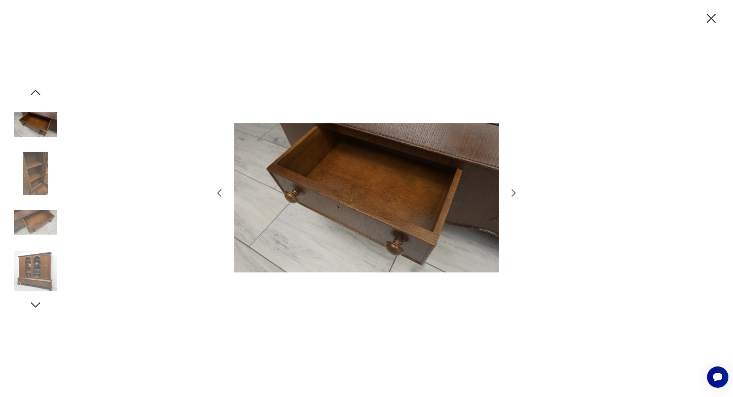
click at [514, 194] on icon "button" at bounding box center [514, 193] width 4 height 8
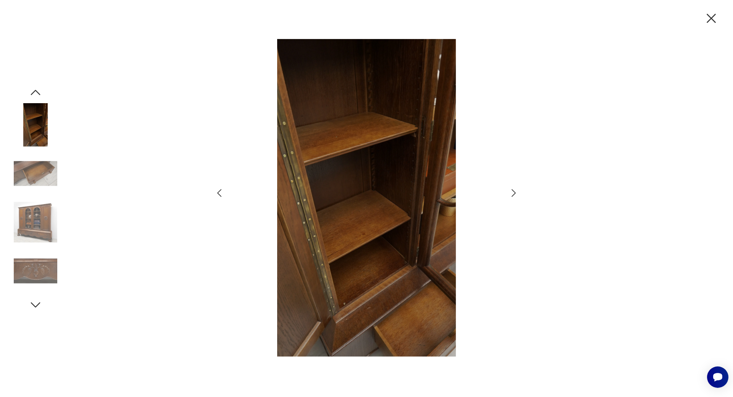
click at [512, 191] on icon "button" at bounding box center [513, 193] width 11 height 11
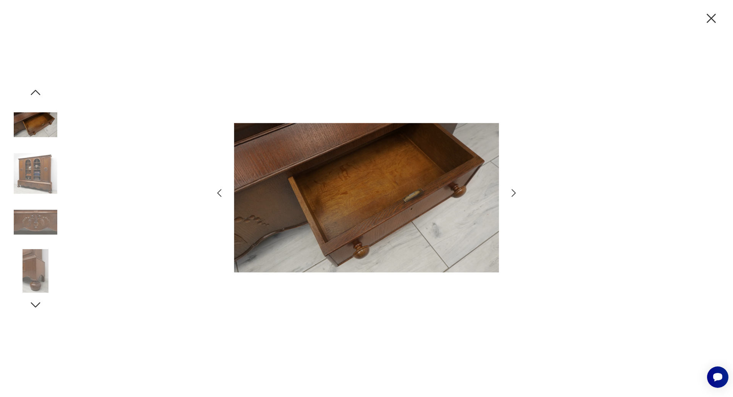
click at [513, 192] on icon "button" at bounding box center [513, 193] width 11 height 11
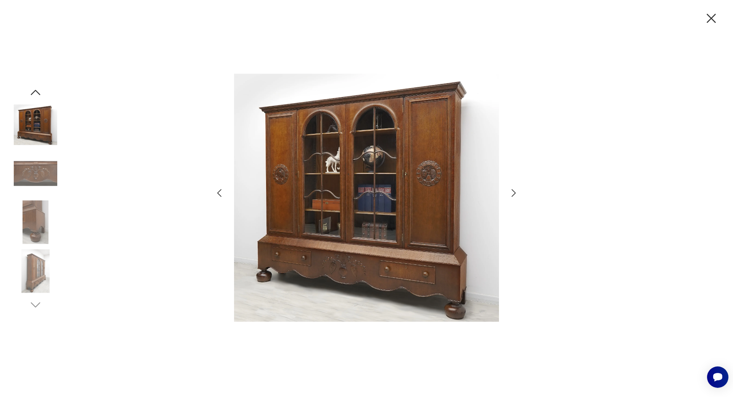
click at [36, 276] on img at bounding box center [36, 271] width 44 height 44
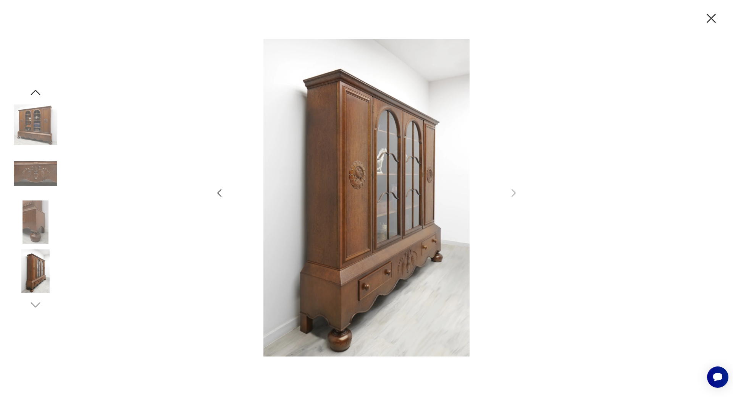
click at [35, 220] on img at bounding box center [36, 223] width 44 height 44
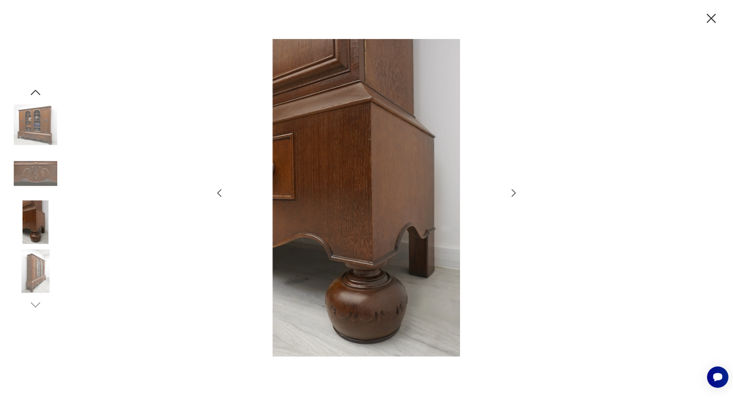
click at [33, 282] on img at bounding box center [36, 271] width 44 height 44
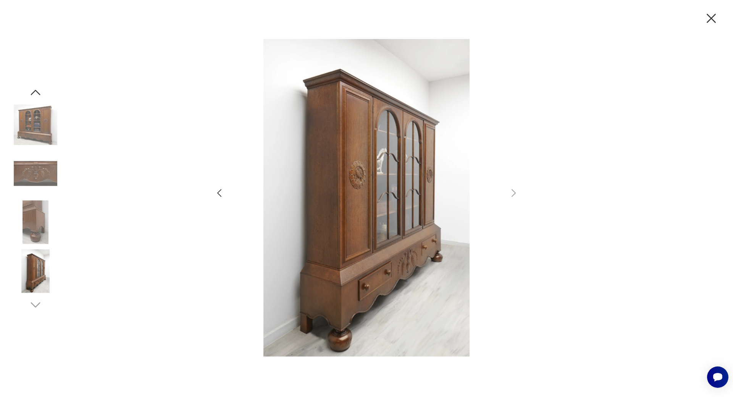
click at [39, 263] on img at bounding box center [36, 271] width 44 height 44
click at [37, 220] on img at bounding box center [36, 223] width 44 height 44
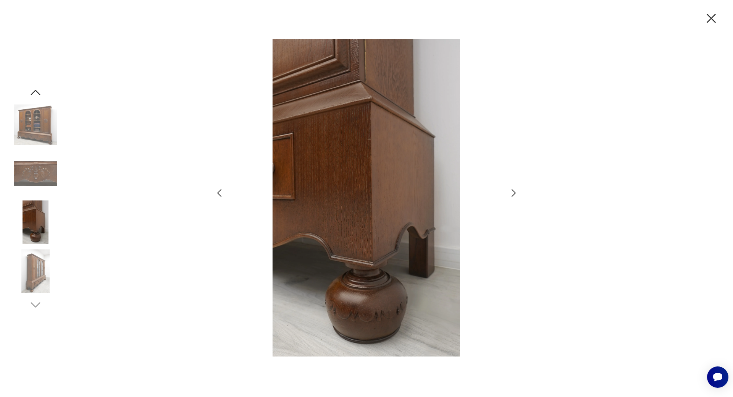
click at [717, 17] on icon "button" at bounding box center [712, 18] width 16 height 16
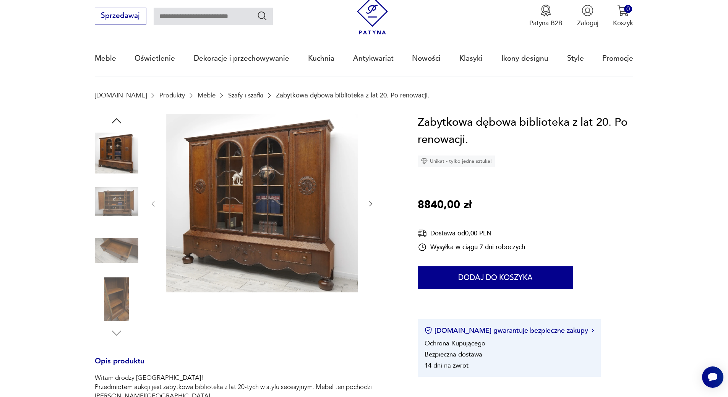
scroll to position [0, 0]
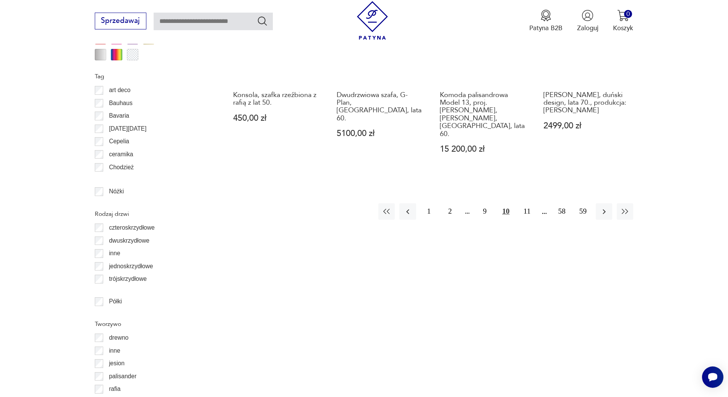
scroll to position [946, 0]
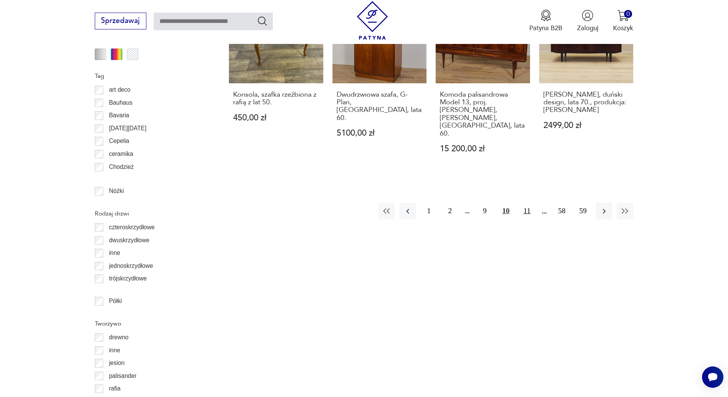
click at [528, 203] on button "11" at bounding box center [526, 211] width 16 height 16
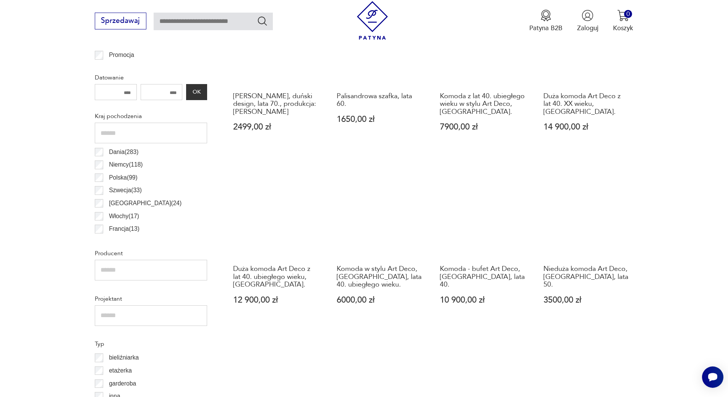
scroll to position [412, 0]
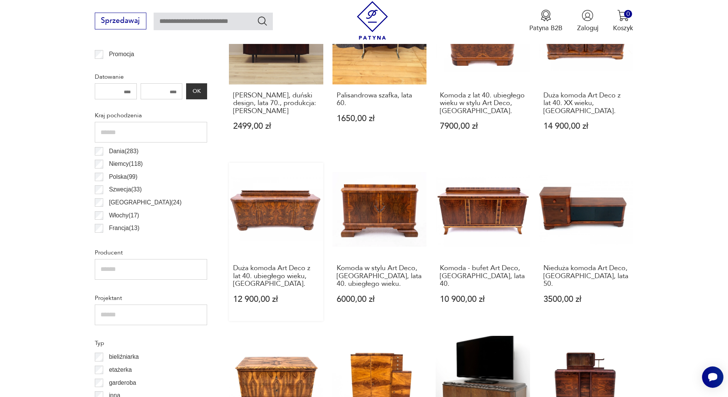
click at [276, 215] on link "Duża komoda Art Deco z lat 40. ubiegłego wieku, Polska. 12 900,00 zł" at bounding box center [276, 242] width 94 height 158
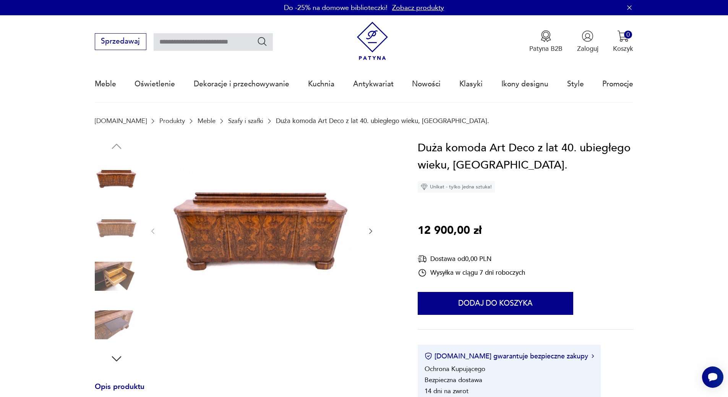
click at [279, 236] on img at bounding box center [261, 230] width 191 height 182
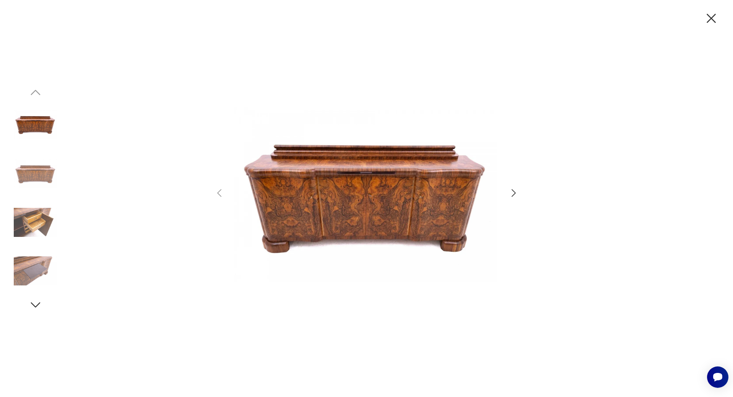
click at [521, 196] on div at bounding box center [366, 198] width 733 height 397
click at [513, 194] on icon "button" at bounding box center [513, 193] width 11 height 11
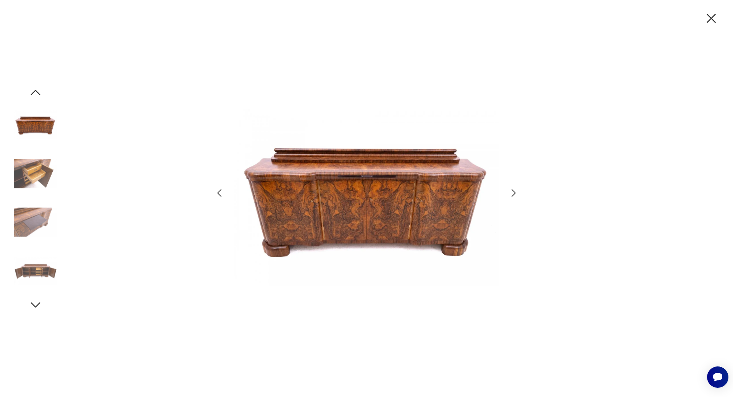
click at [513, 194] on icon "button" at bounding box center [513, 193] width 11 height 11
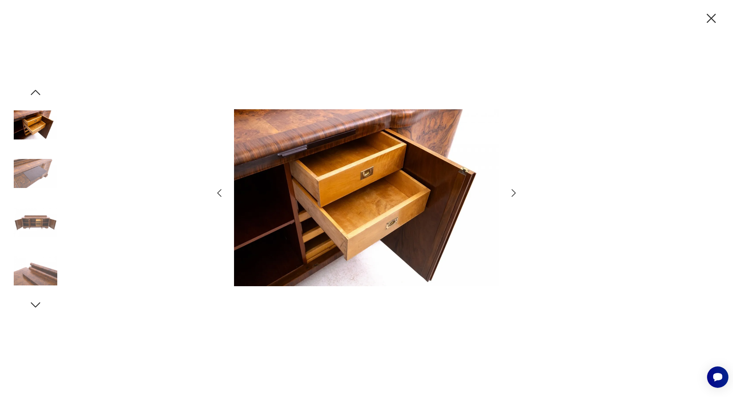
click at [513, 194] on icon "button" at bounding box center [513, 193] width 11 height 11
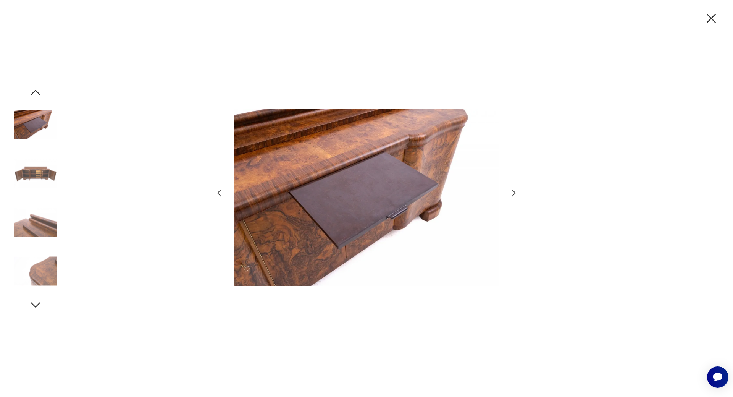
click at [513, 194] on icon "button" at bounding box center [513, 193] width 11 height 11
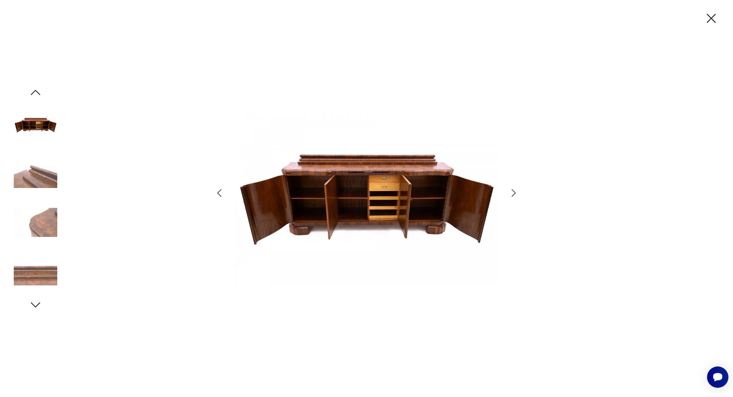
click at [512, 195] on icon "button" at bounding box center [513, 193] width 11 height 11
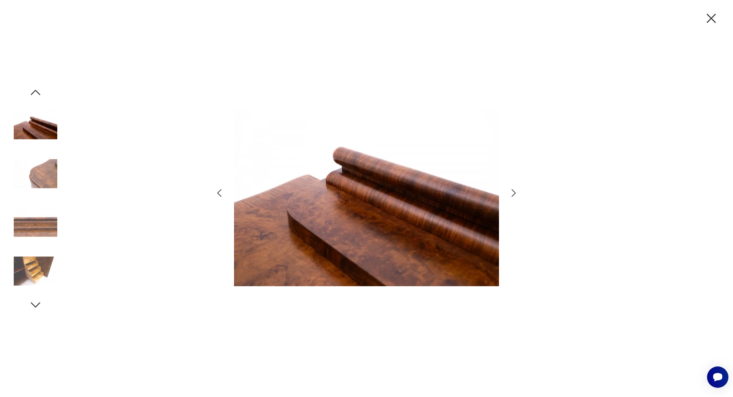
click at [512, 195] on icon "button" at bounding box center [513, 193] width 11 height 11
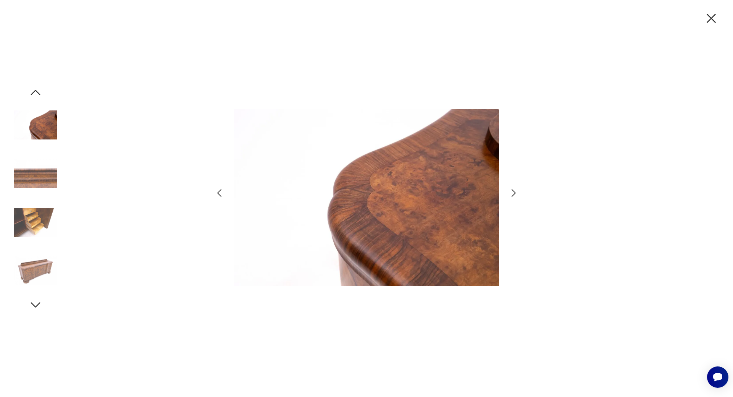
click at [709, 19] on icon "button" at bounding box center [712, 18] width 16 height 16
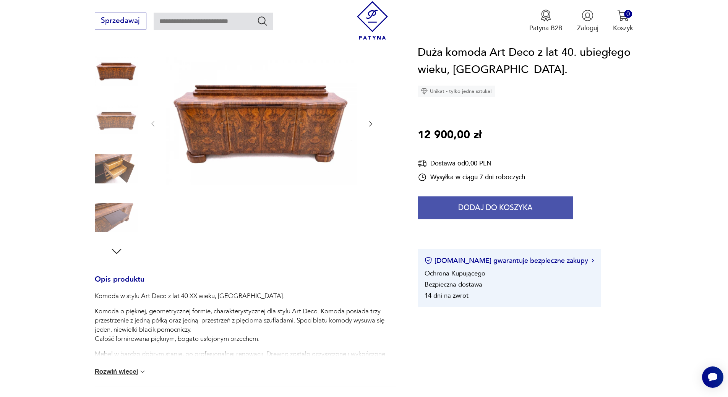
scroll to position [115, 0]
